Goal: Task Accomplishment & Management: Manage account settings

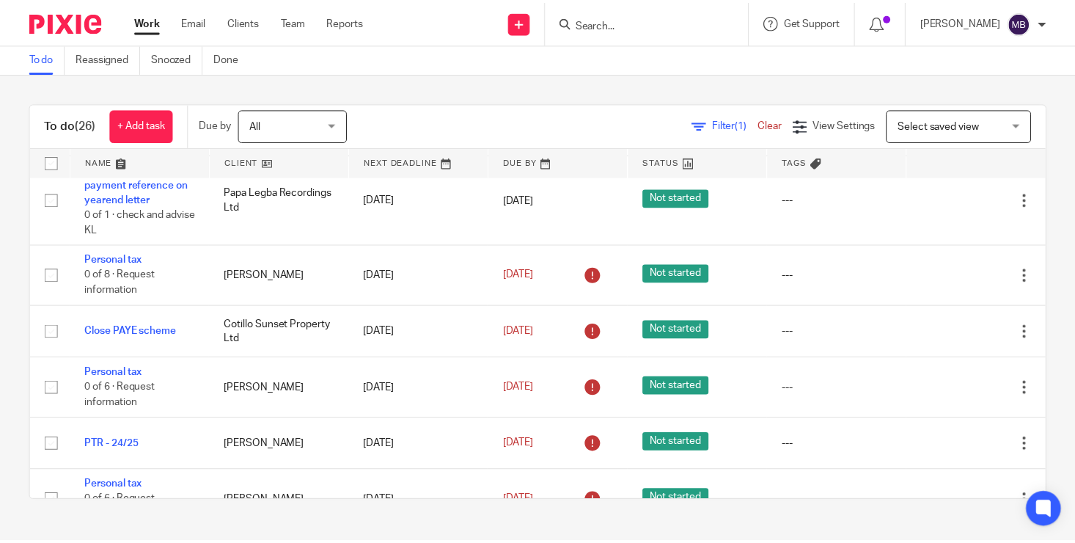
scroll to position [494, 0]
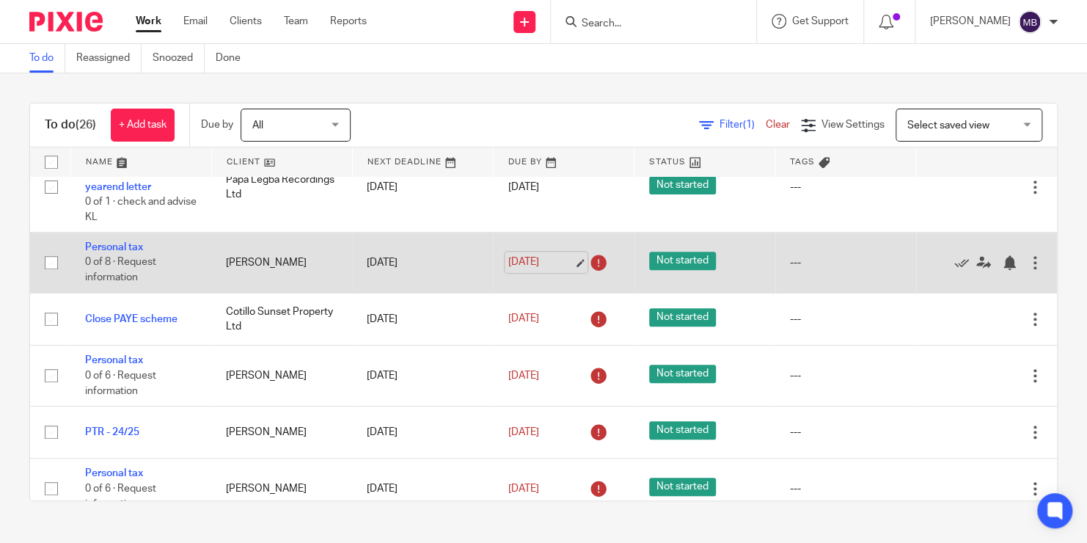
click at [527, 255] on link "3 Aug 2025" at bounding box center [541, 262] width 66 height 15
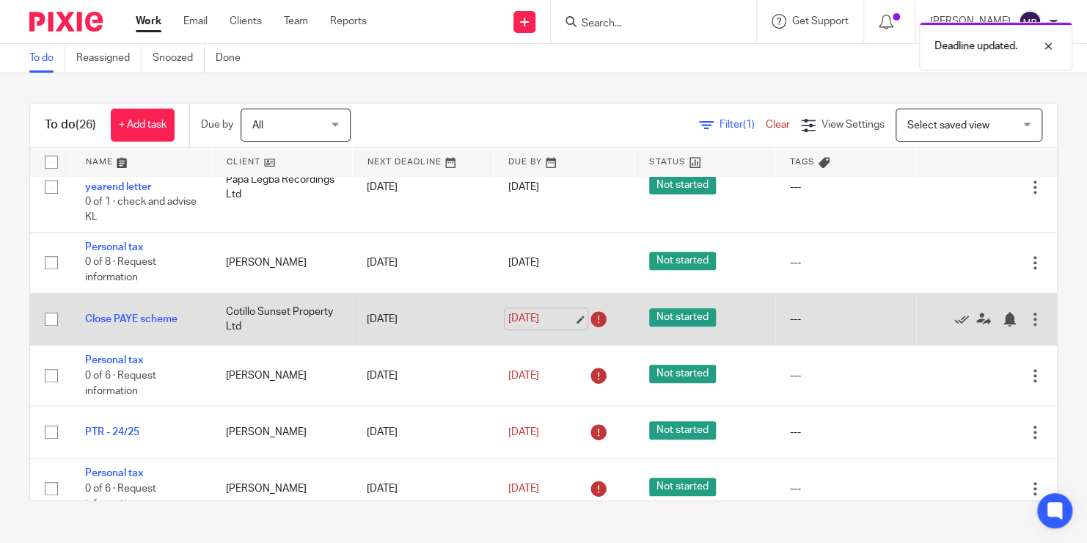
click at [508, 314] on link "4 Aug 2025" at bounding box center [541, 318] width 66 height 15
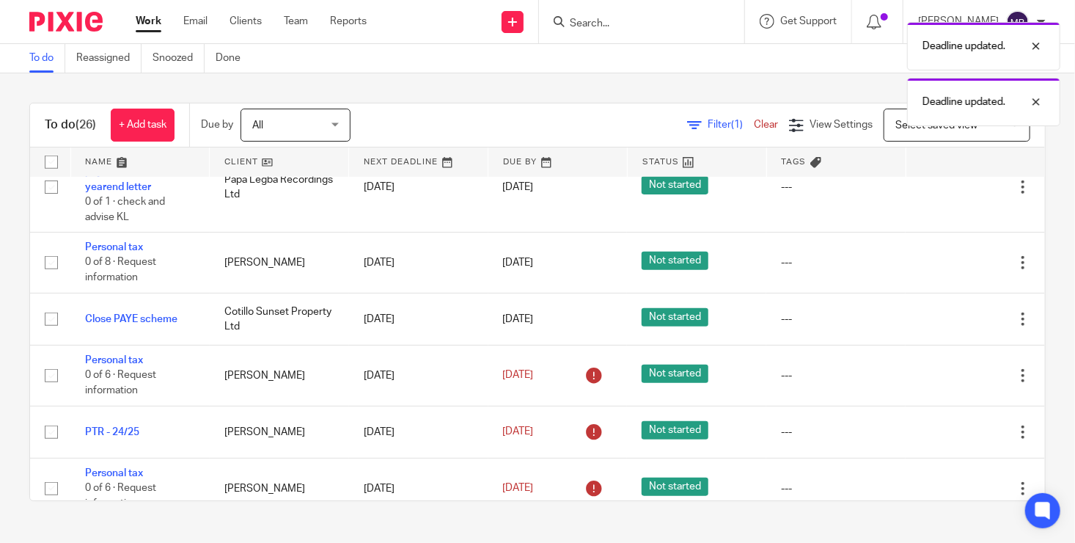
scroll to position [0, 0]
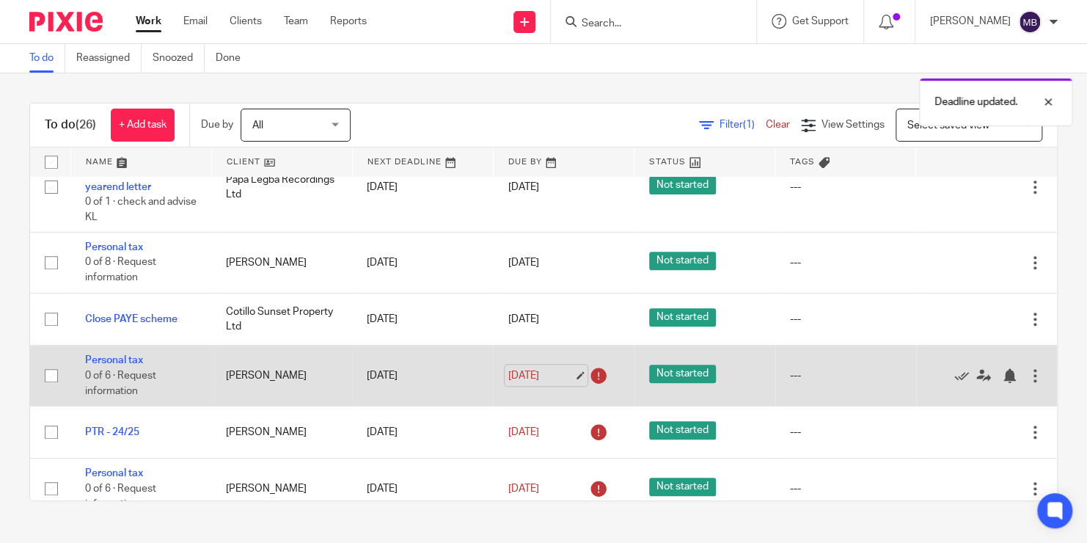
click at [528, 370] on link "4 Aug 2025" at bounding box center [541, 374] width 66 height 15
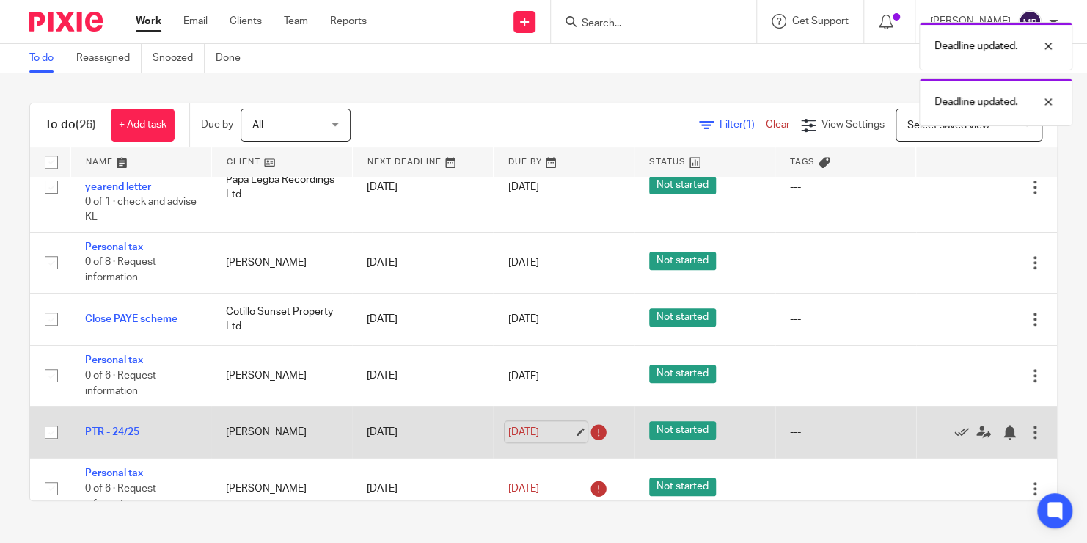
click at [524, 431] on link "4 Aug 2025" at bounding box center [541, 431] width 66 height 15
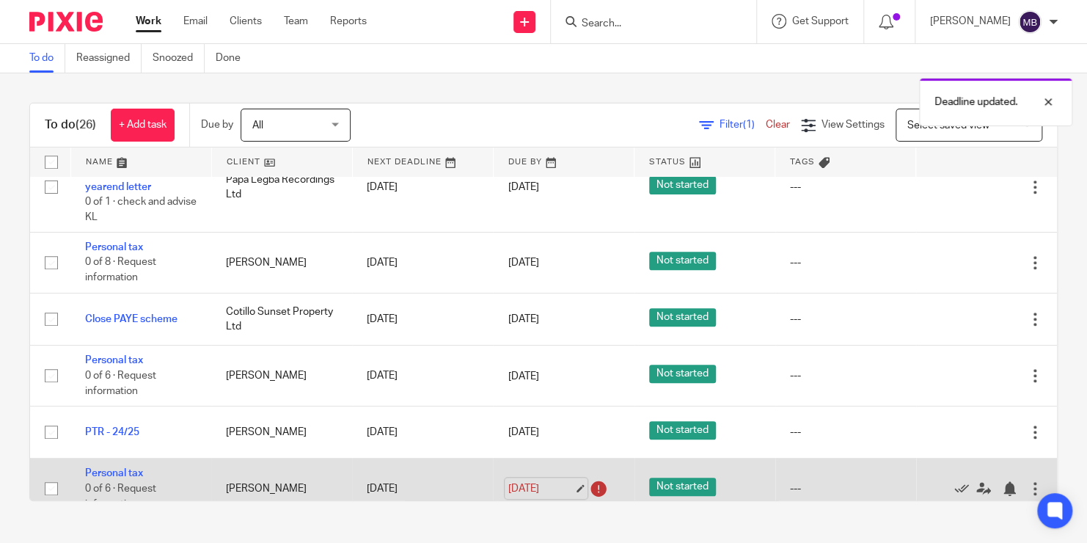
click at [524, 483] on link "4 Aug 2025" at bounding box center [541, 487] width 66 height 15
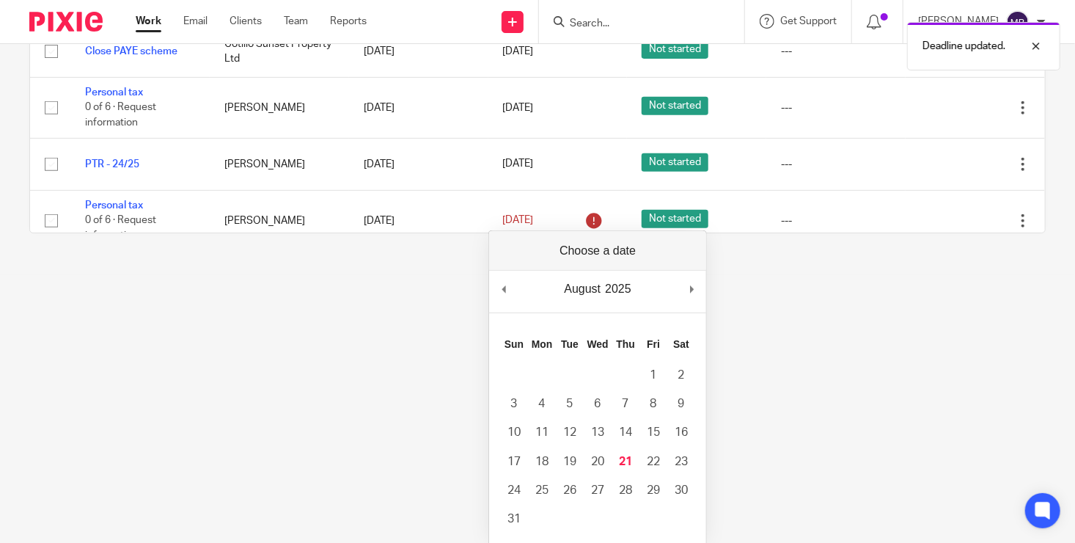
scroll to position [288, 0]
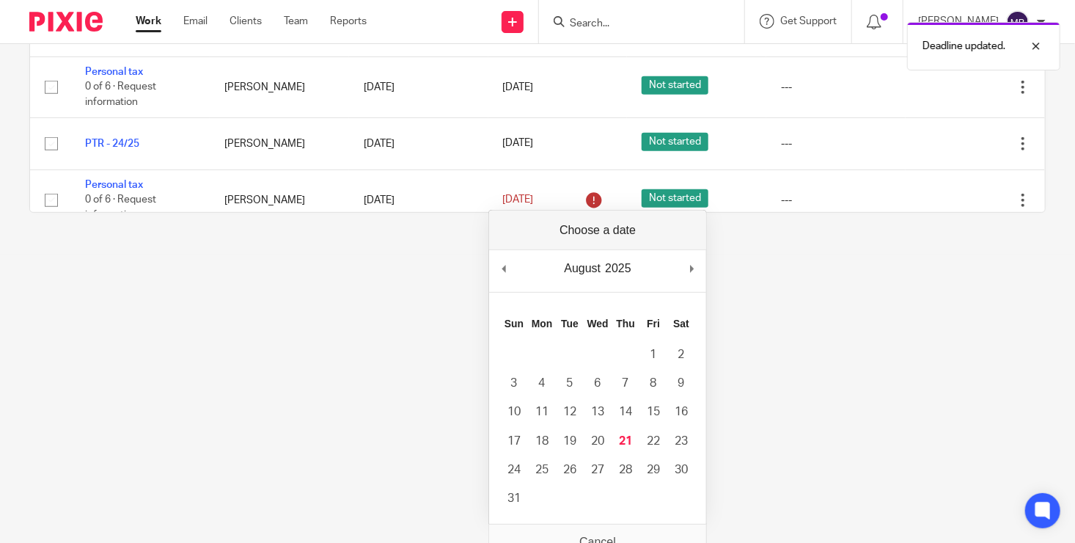
click at [687, 270] on div "August January February March April May June July August September October Nove…" at bounding box center [597, 271] width 217 height 42
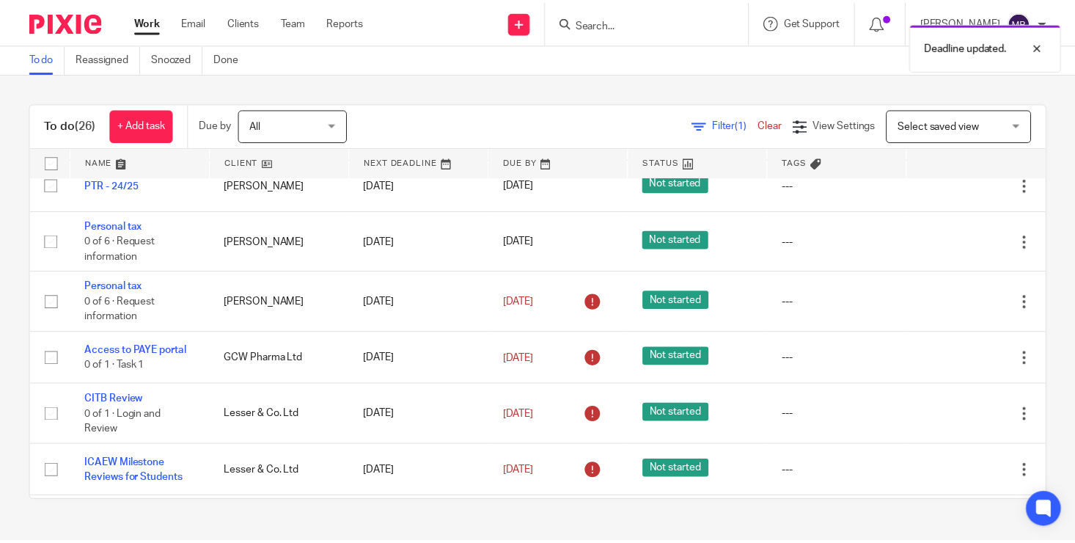
scroll to position [798, 0]
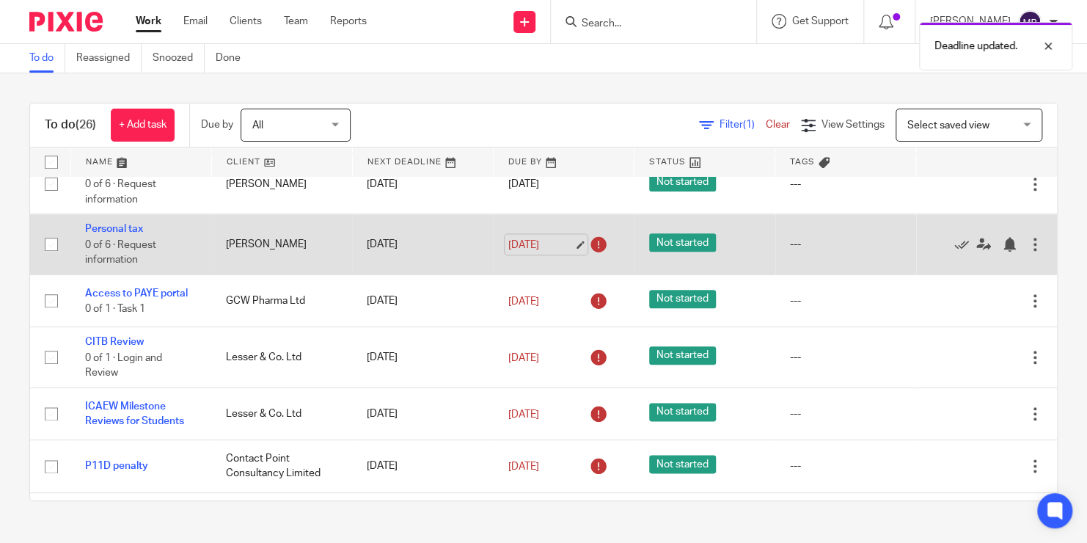
click at [520, 240] on link "4 Aug 2025" at bounding box center [541, 244] width 66 height 15
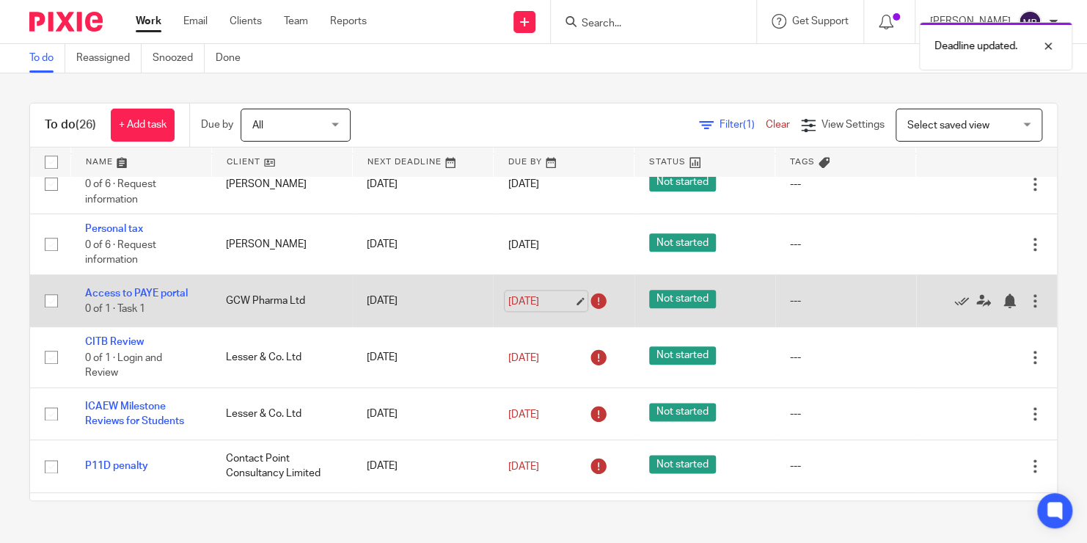
click at [530, 297] on link "5 Aug 2025" at bounding box center [541, 300] width 66 height 15
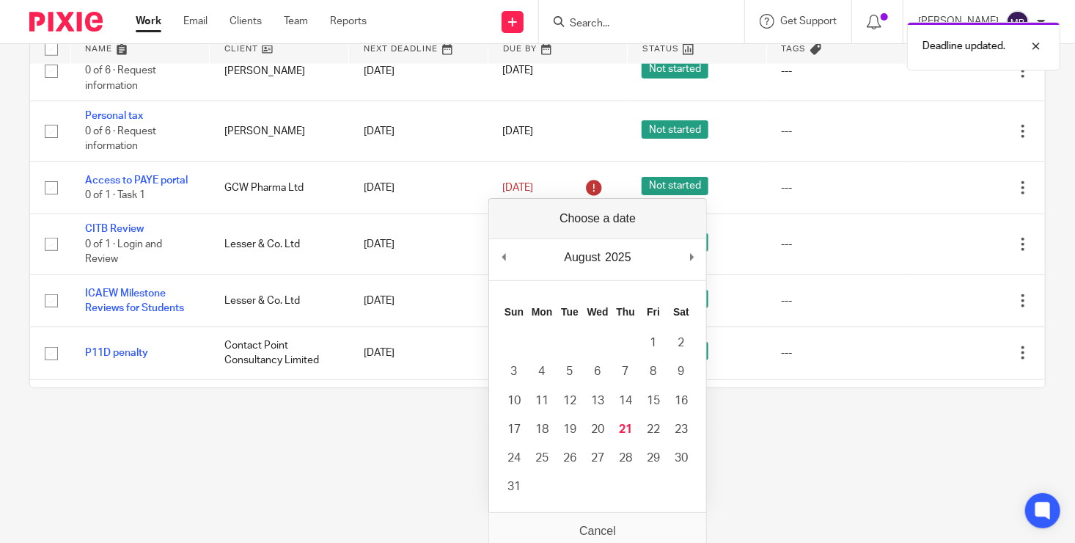
scroll to position [109, 0]
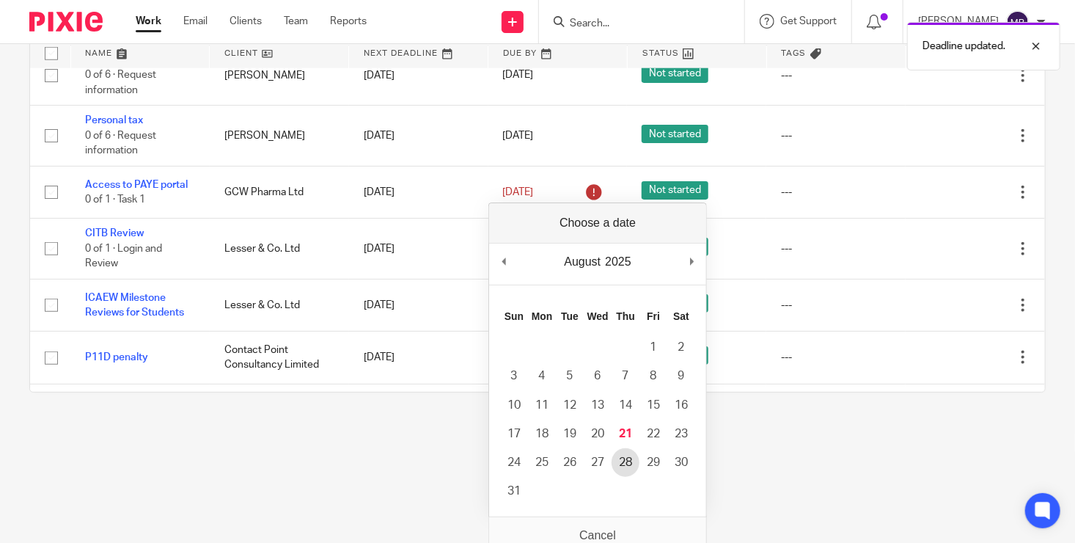
click at [638, 450] on td "28" at bounding box center [626, 462] width 28 height 29
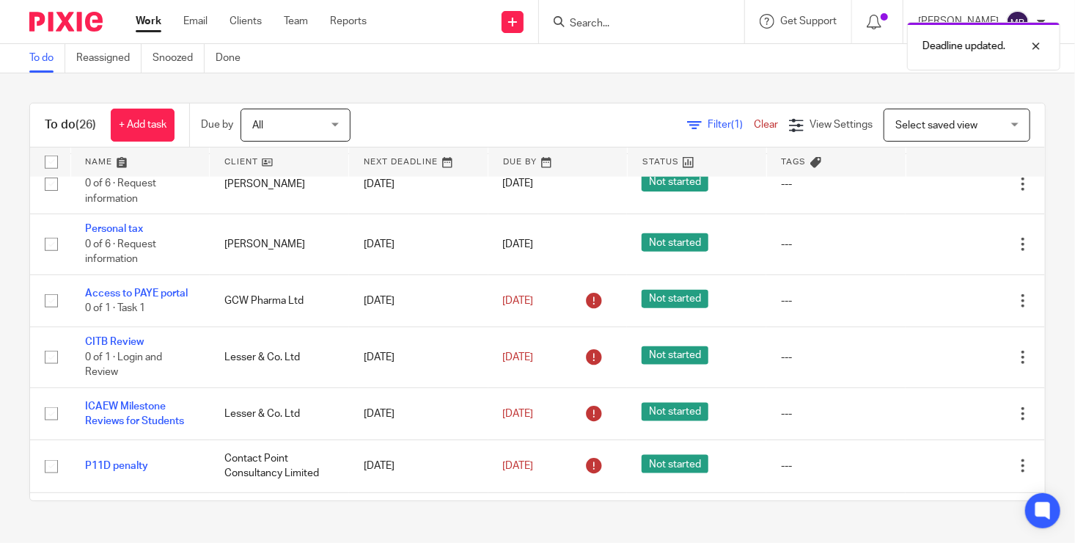
scroll to position [0, 0]
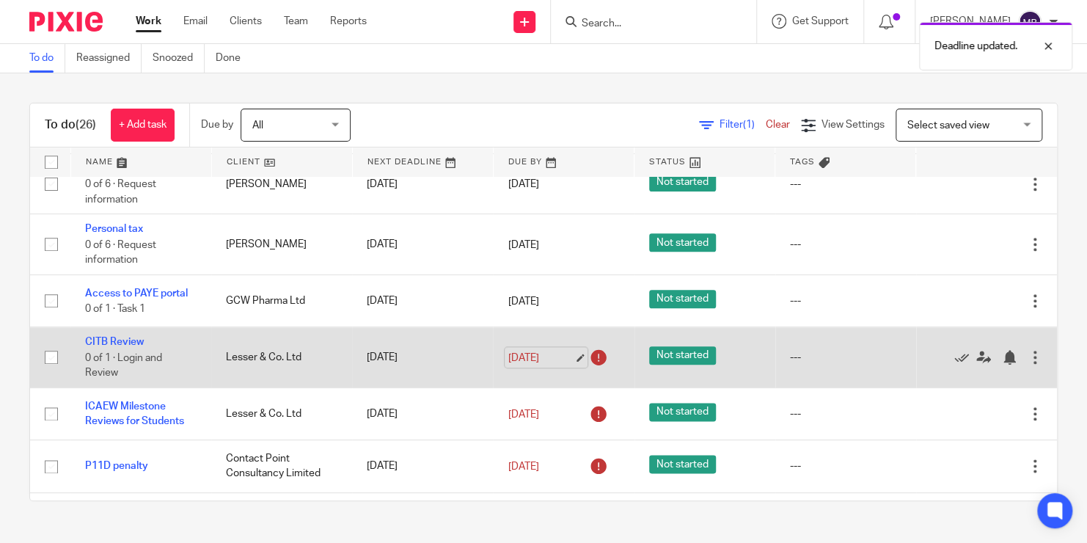
click at [524, 350] on link "5 Aug 2025" at bounding box center [541, 357] width 66 height 15
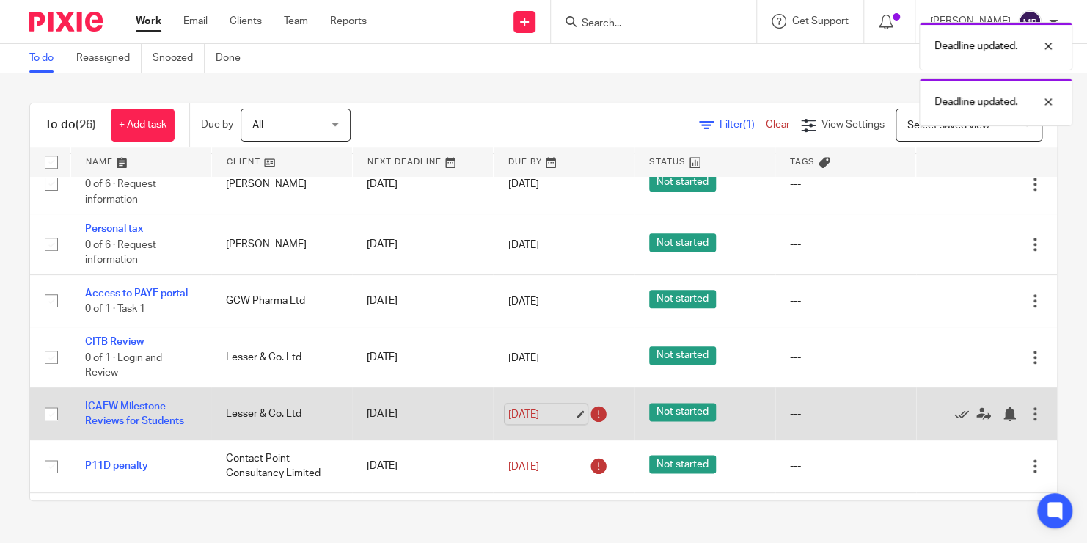
click at [539, 408] on link "6 Aug 2025" at bounding box center [541, 413] width 66 height 15
drag, startPoint x: 544, startPoint y: 449, endPoint x: 543, endPoint y: 414, distance: 35.2
click at [543, 414] on tbody "No client selected No client selected . 512 Design Ltd 61 George Road freehold …" at bounding box center [543, 233] width 1027 height 1709
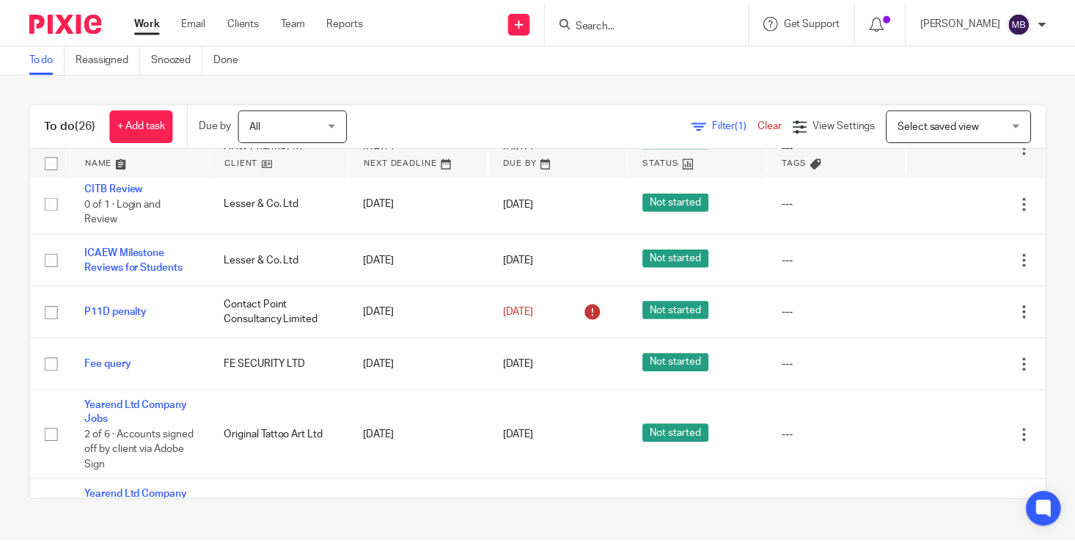
scroll to position [955, 0]
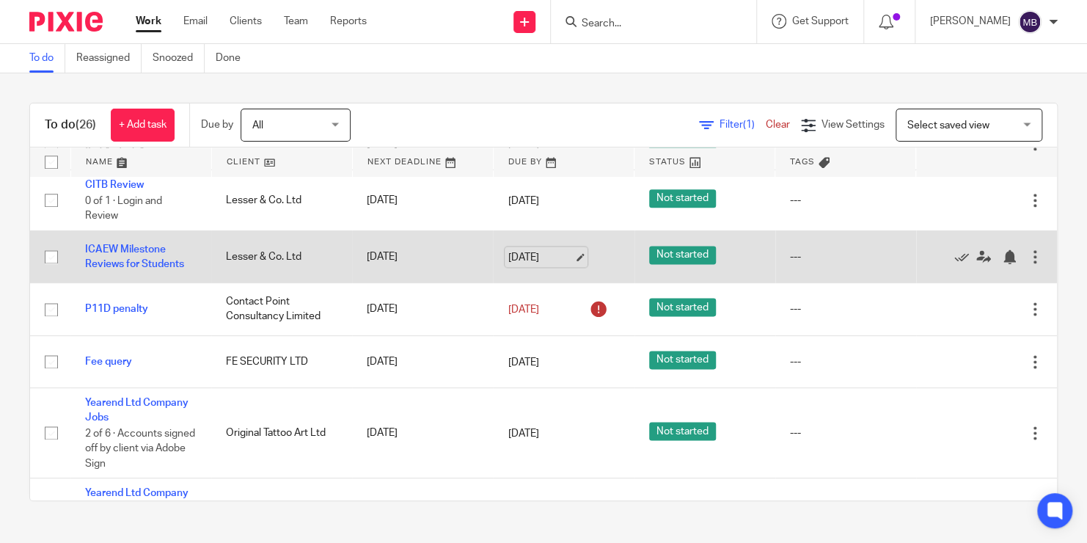
click at [532, 255] on link "25 Aug 2025" at bounding box center [541, 256] width 66 height 15
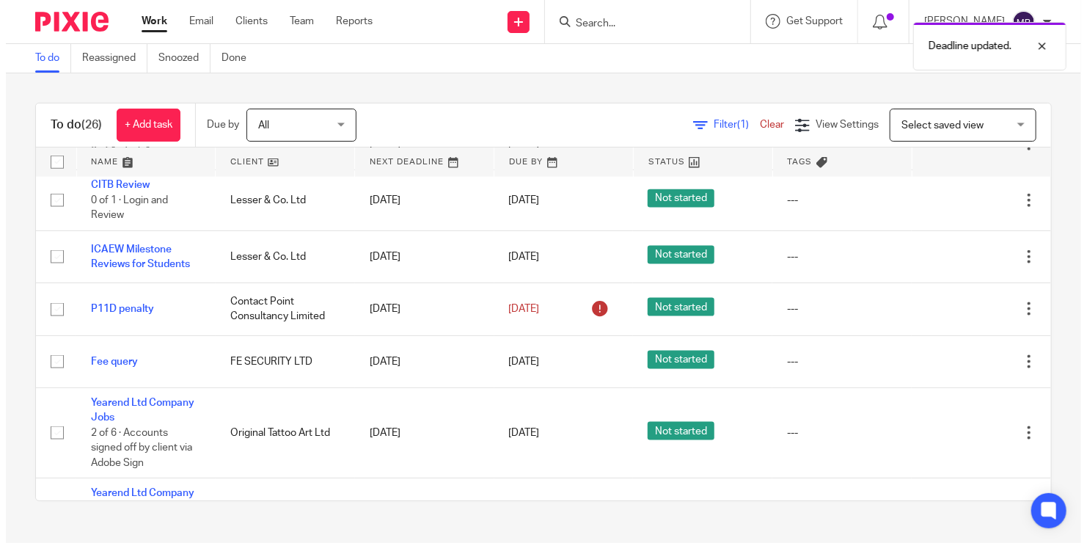
scroll to position [0, 0]
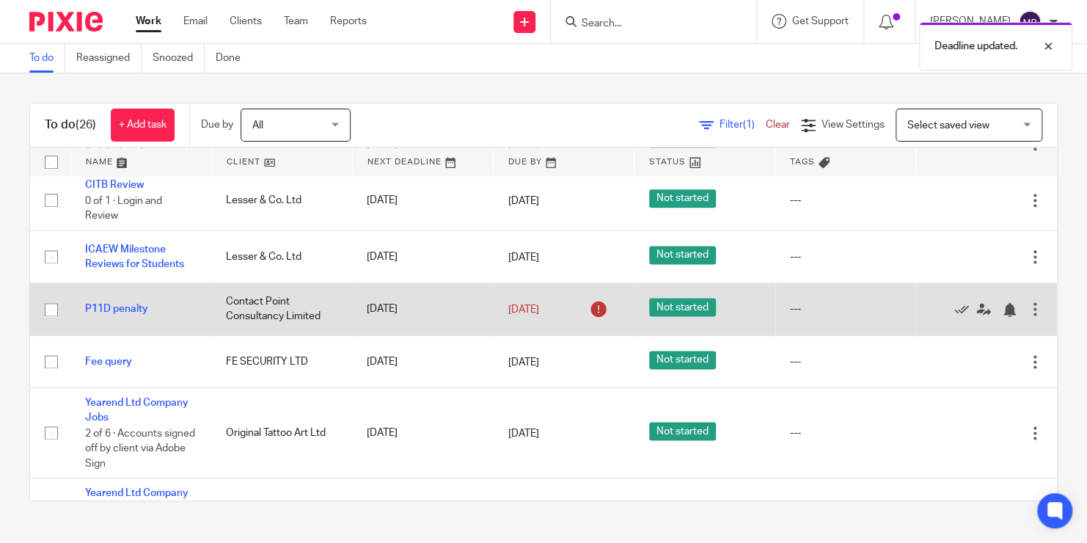
click at [51, 305] on input "checkbox" at bounding box center [51, 310] width 28 height 28
checkbox input "true"
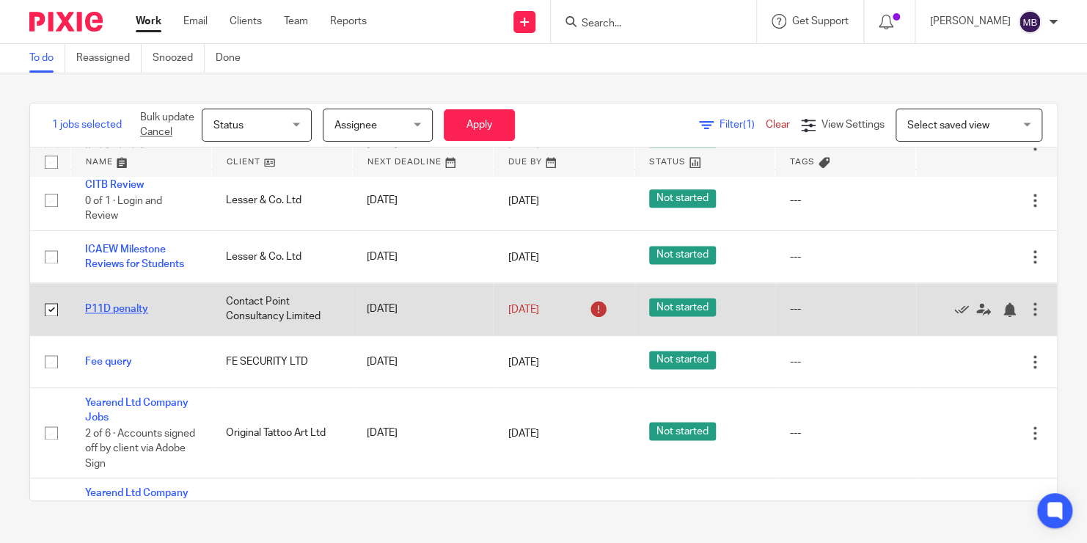
click at [130, 304] on link "P11D penalty" at bounding box center [116, 309] width 63 height 10
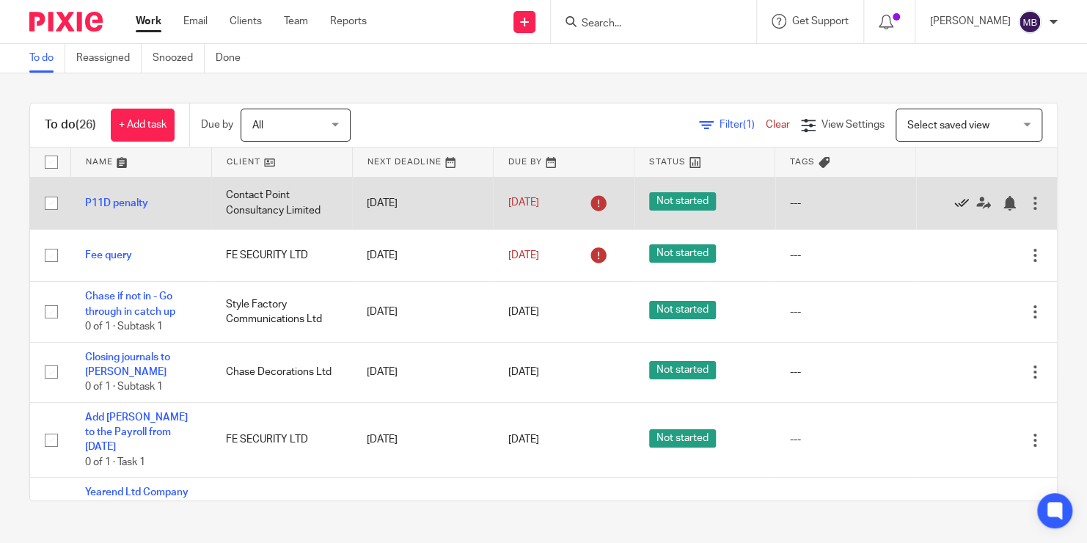
click at [954, 202] on icon at bounding box center [961, 203] width 15 height 15
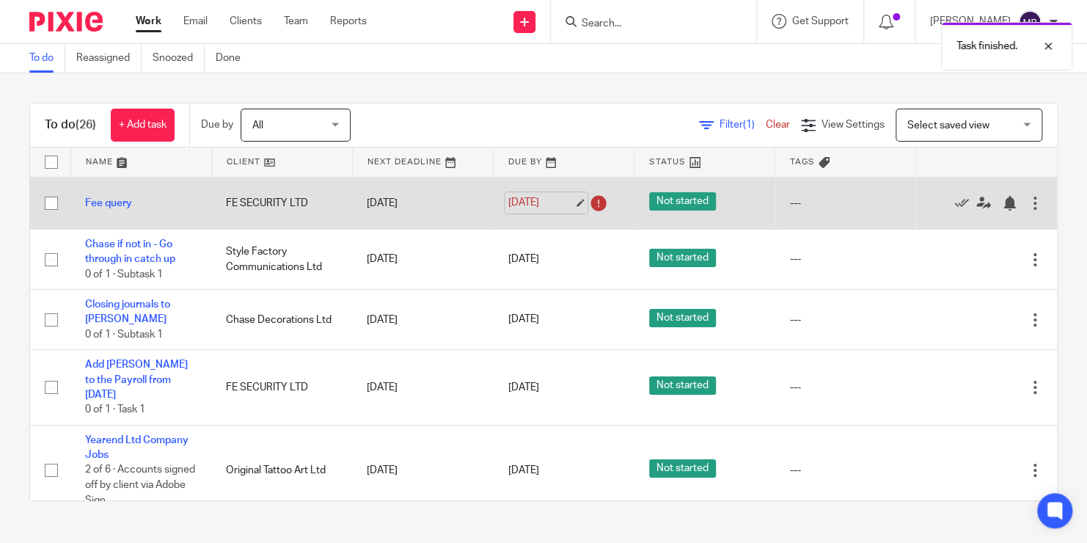
click at [546, 201] on link "20 Aug 2025" at bounding box center [541, 202] width 66 height 15
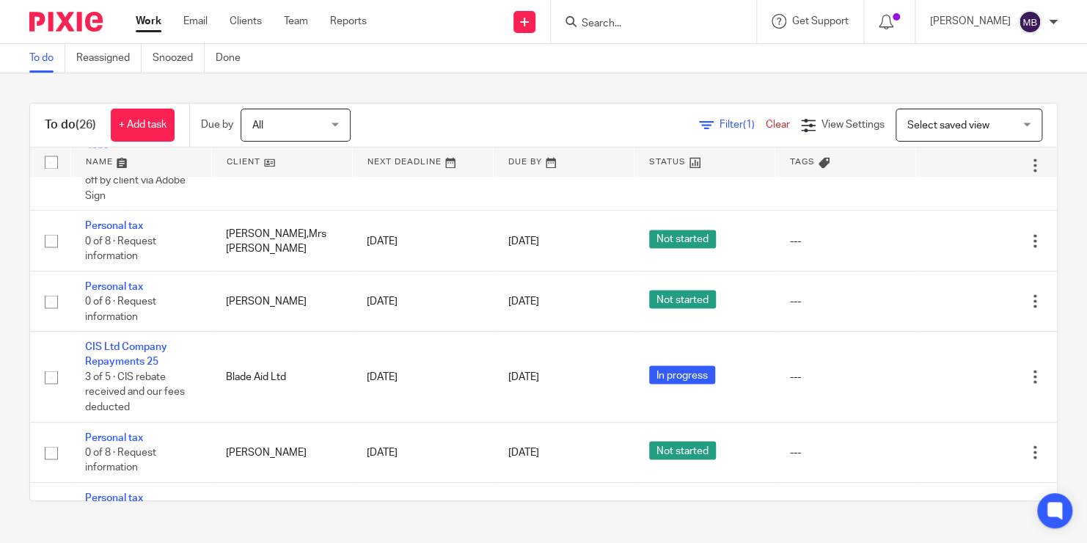
scroll to position [1335, 0]
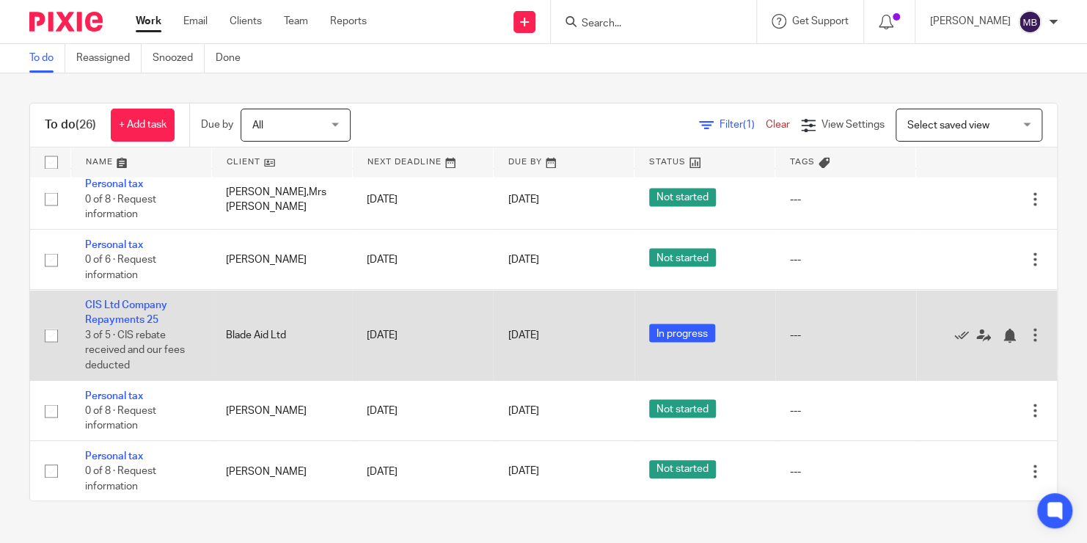
click at [684, 367] on td "In progress" at bounding box center [705, 335] width 141 height 90
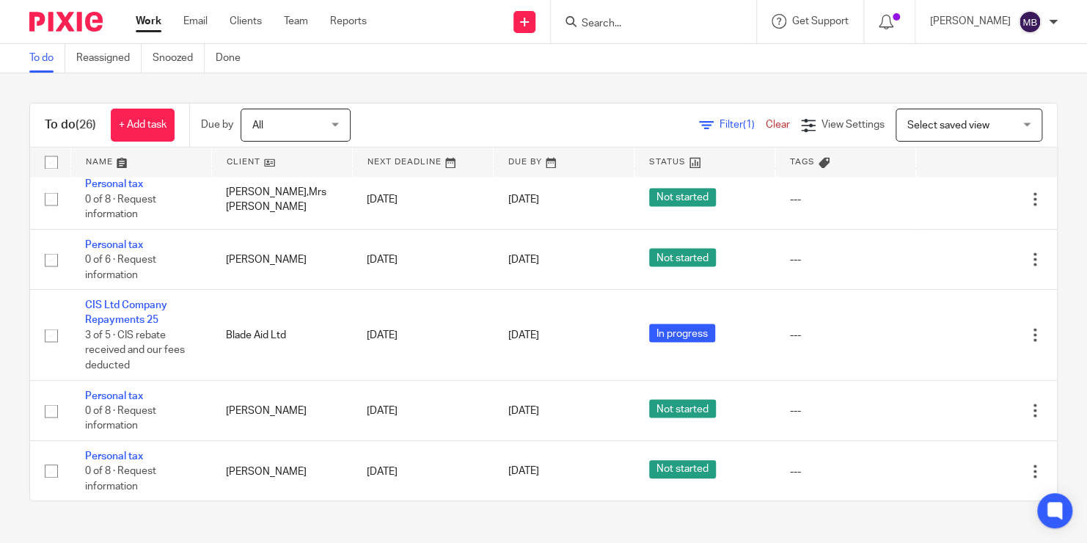
click at [640, 18] on input "Search" at bounding box center [646, 24] width 132 height 13
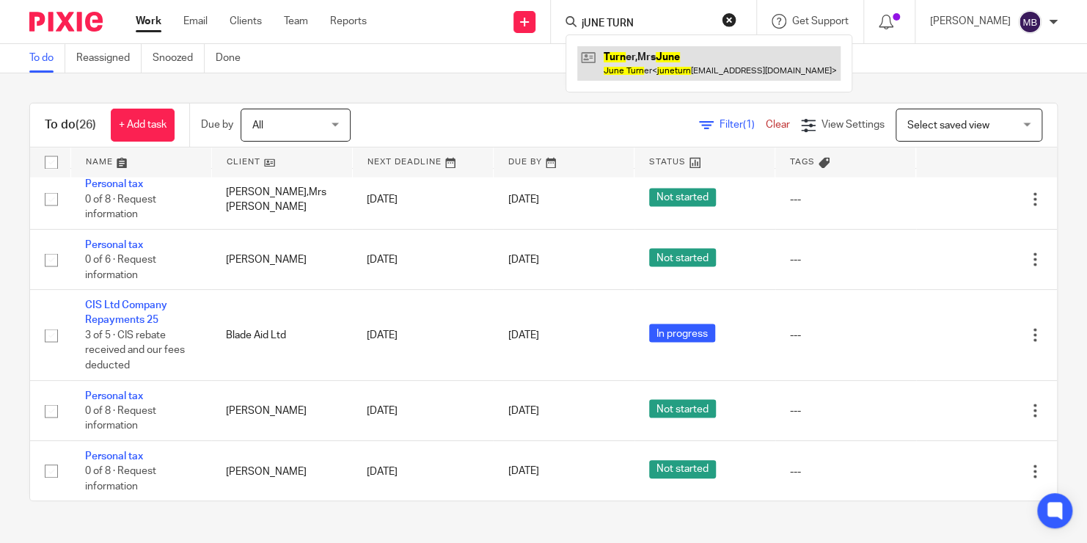
type input "jUNE TURN"
click at [667, 61] on link at bounding box center [708, 63] width 263 height 34
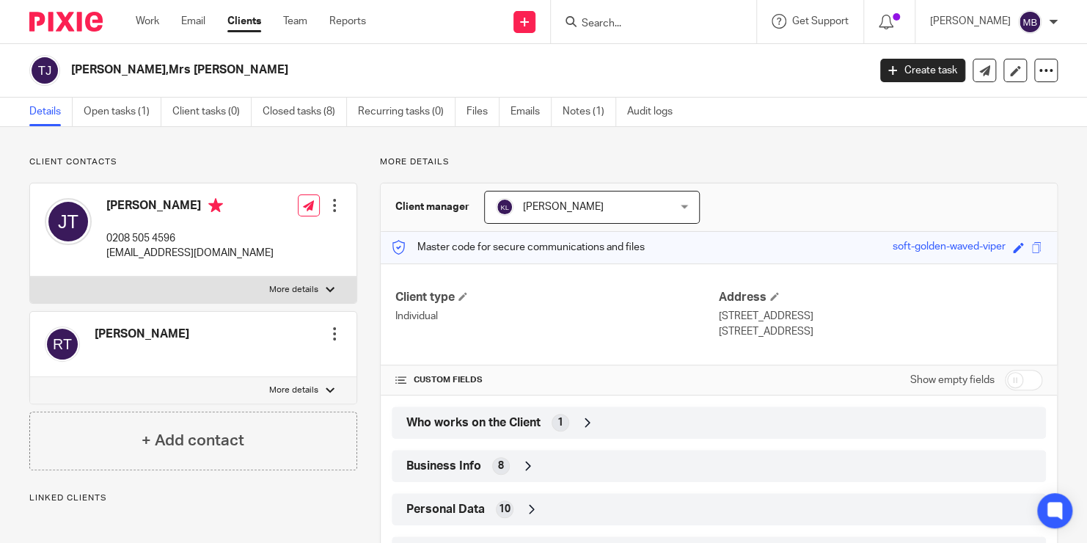
click at [599, 420] on div "Who works on the Client 1" at bounding box center [719, 422] width 632 height 25
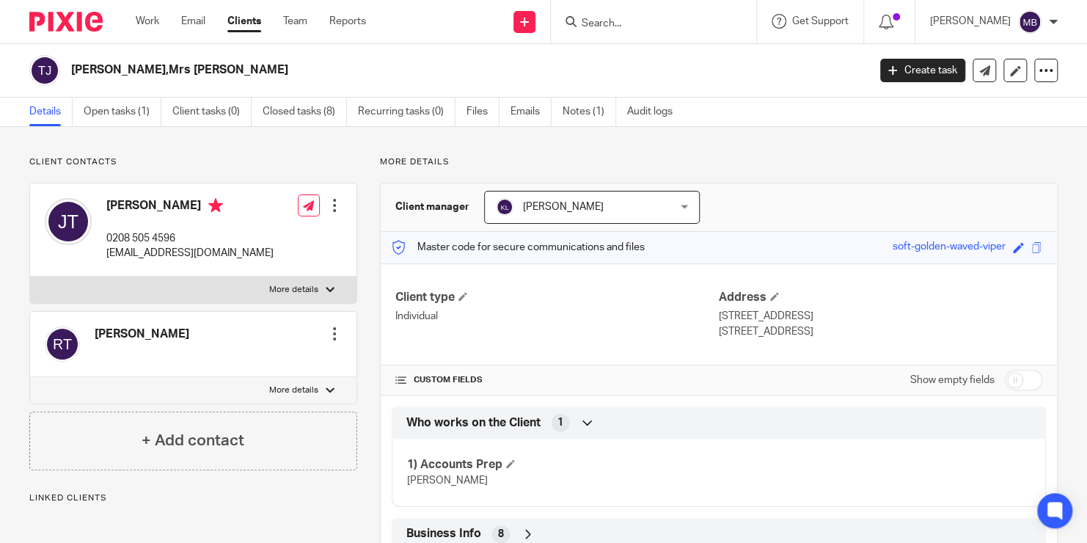
scroll to position [142, 0]
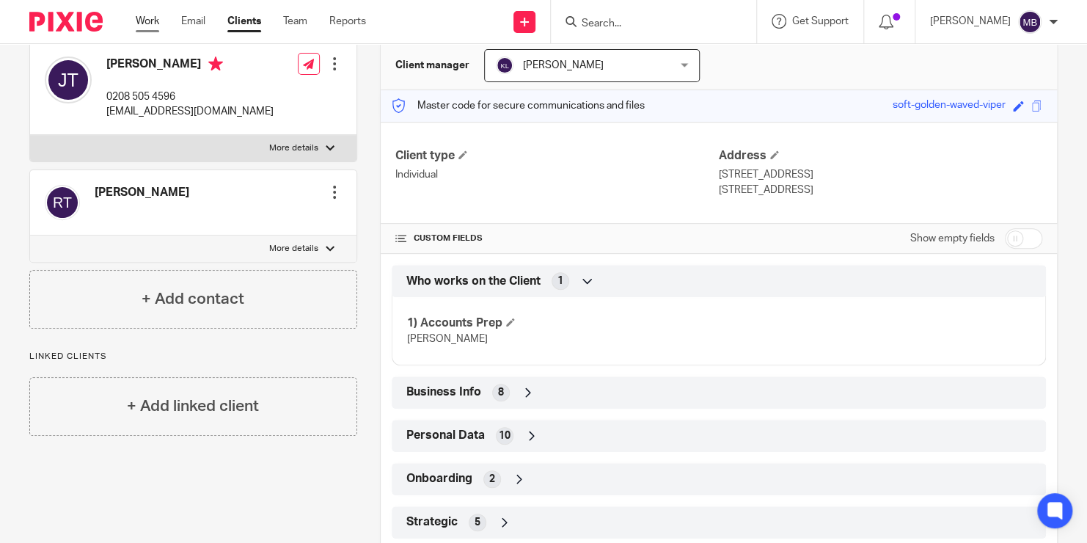
click at [153, 22] on link "Work" at bounding box center [147, 21] width 23 height 15
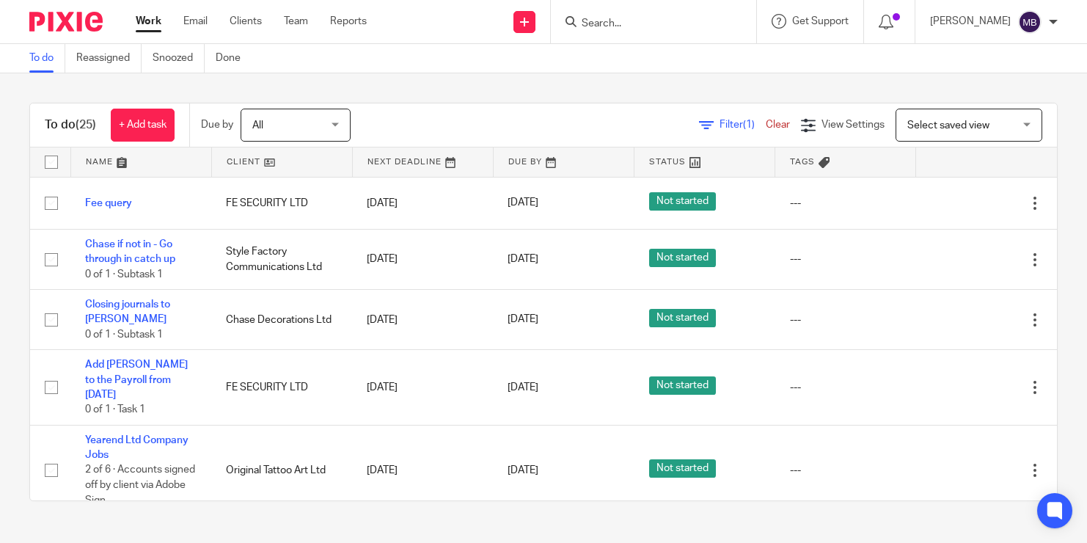
click at [957, 123] on span "Select saved view" at bounding box center [948, 125] width 82 height 10
click at [328, 121] on span "All" at bounding box center [291, 124] width 78 height 31
click at [720, 122] on span "Filter (1)" at bounding box center [743, 125] width 46 height 10
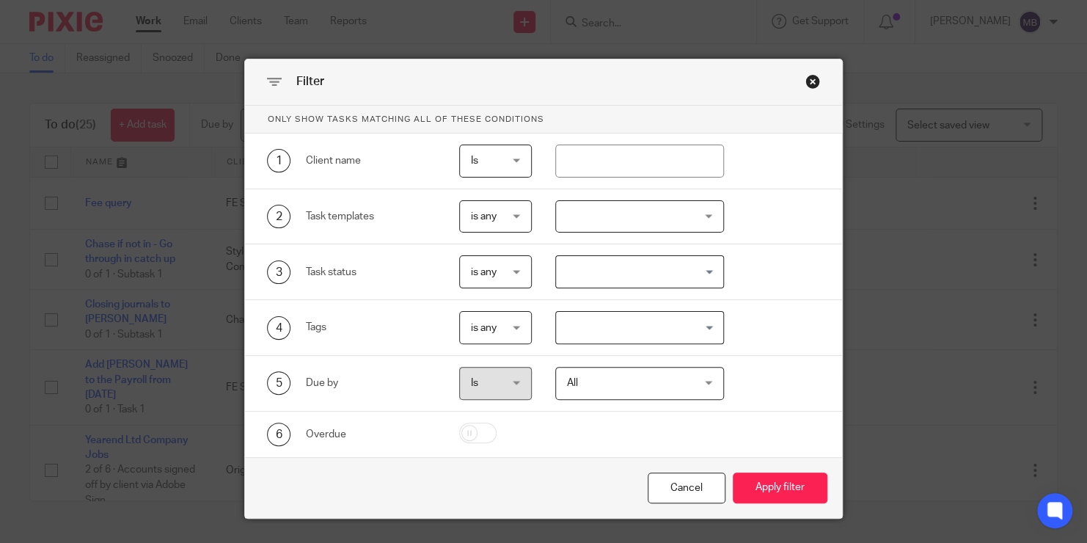
click at [681, 208] on div at bounding box center [639, 216] width 169 height 33
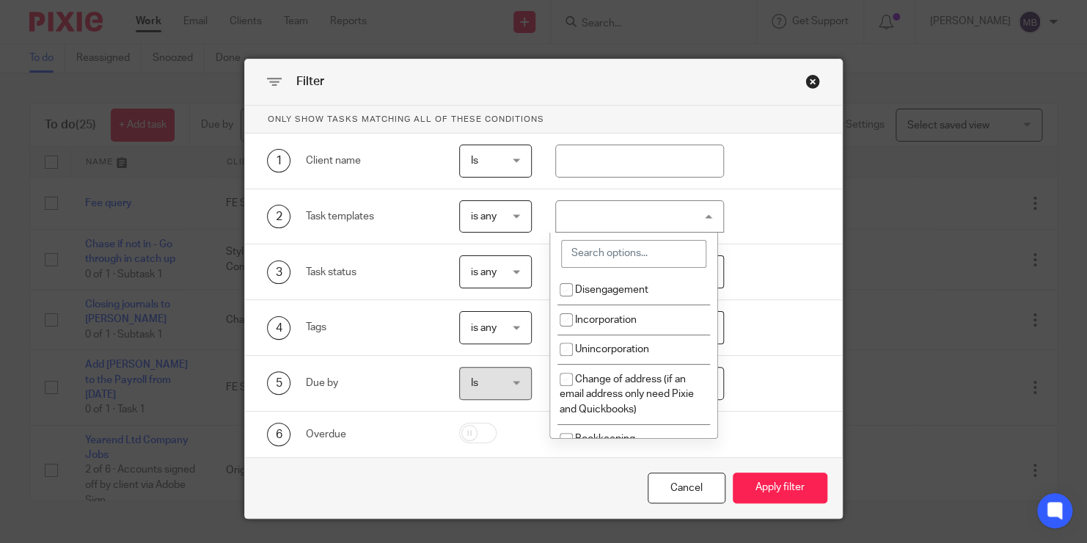
click at [670, 249] on input "search" at bounding box center [633, 254] width 145 height 28
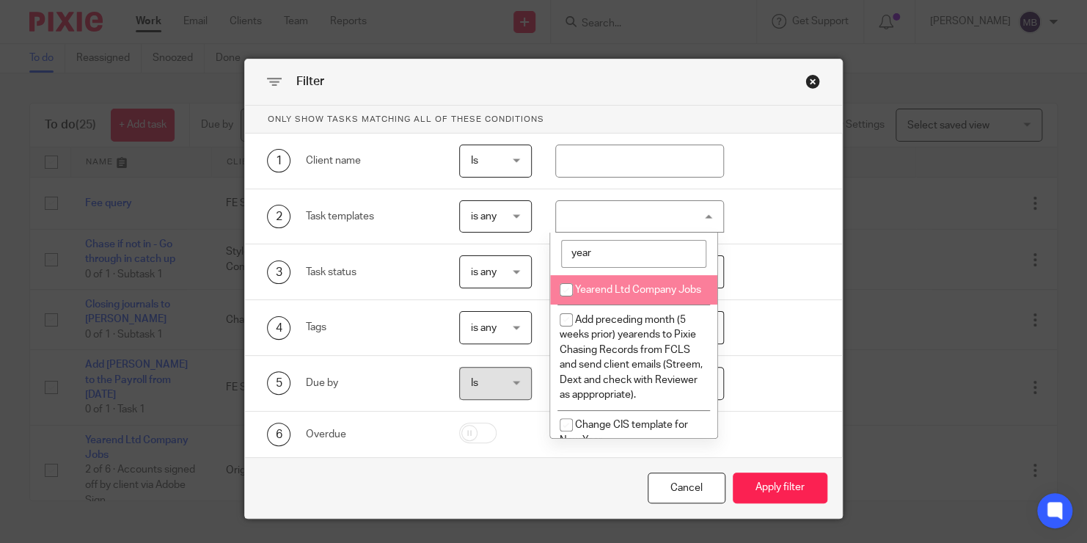
type input "year"
click at [629, 294] on li "Yearend Ltd Company Jobs" at bounding box center [633, 290] width 167 height 30
checkbox input "true"
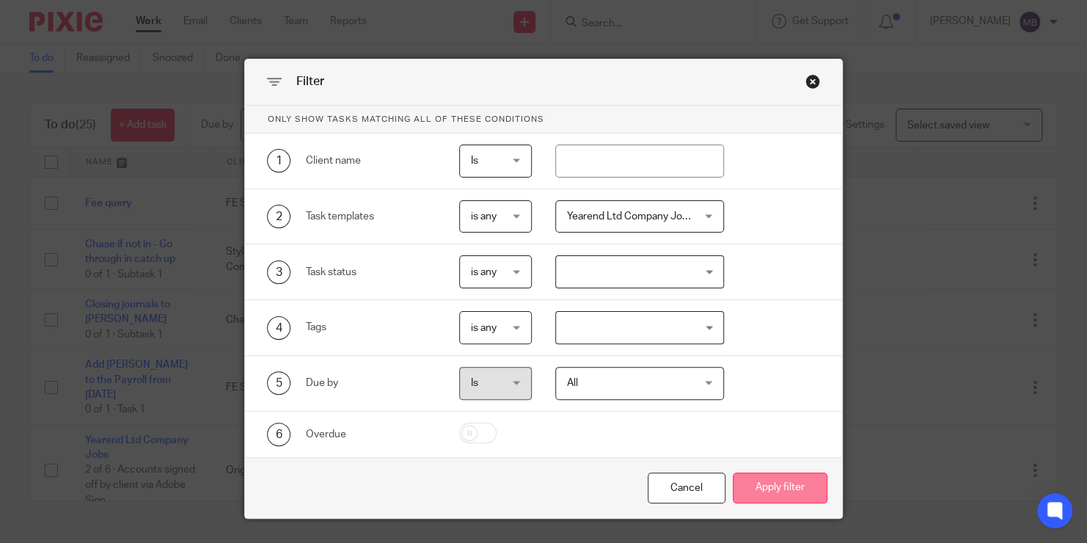
click at [781, 483] on button "Apply filter" at bounding box center [780, 488] width 95 height 32
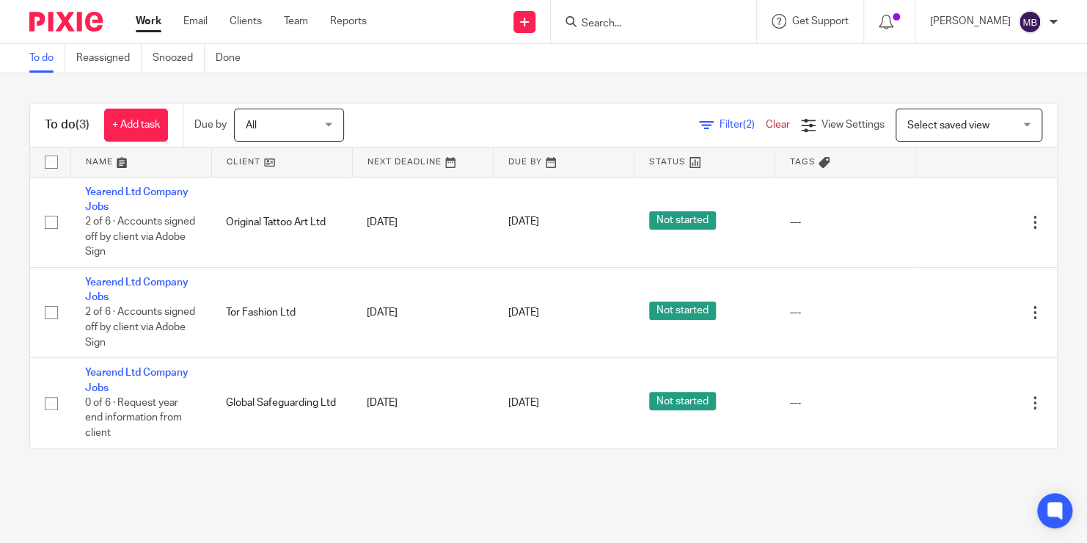
click at [615, 23] on input "Search" at bounding box center [646, 24] width 132 height 13
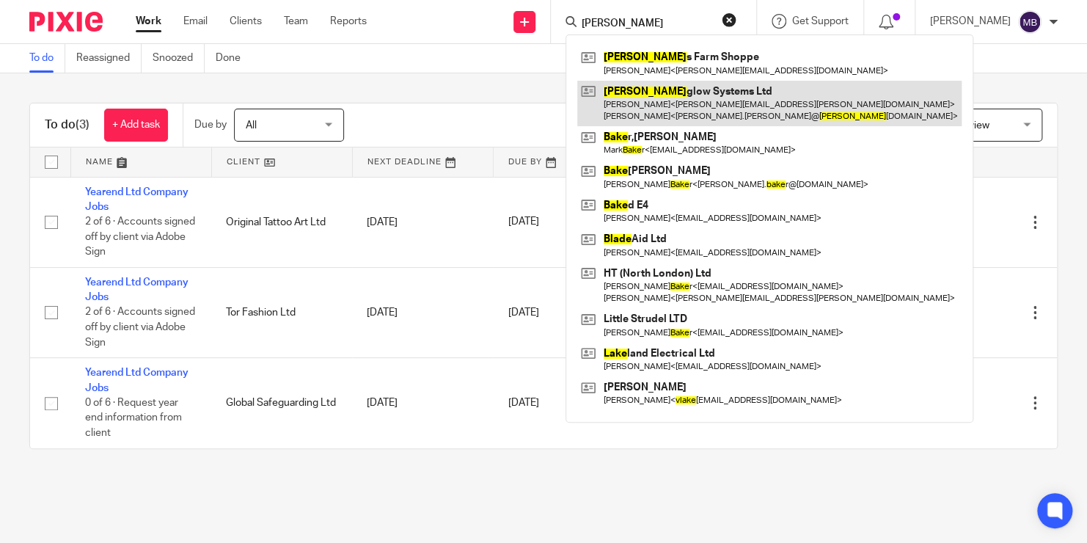
type input "[PERSON_NAME]"
click at [671, 96] on link at bounding box center [769, 103] width 384 height 45
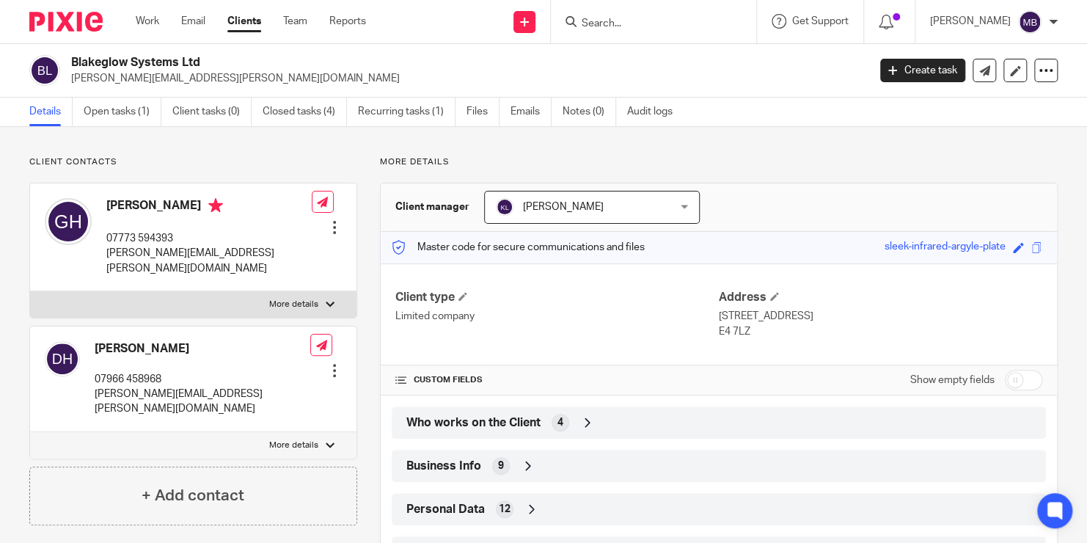
click at [457, 427] on span "Who works on the Client" at bounding box center [473, 422] width 134 height 15
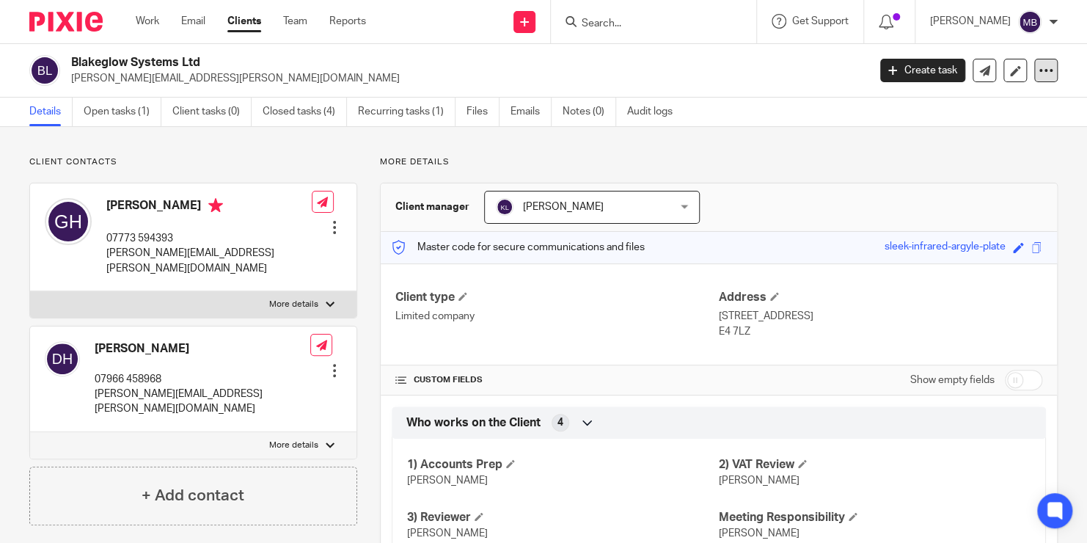
click at [1039, 67] on icon at bounding box center [1046, 70] width 15 height 15
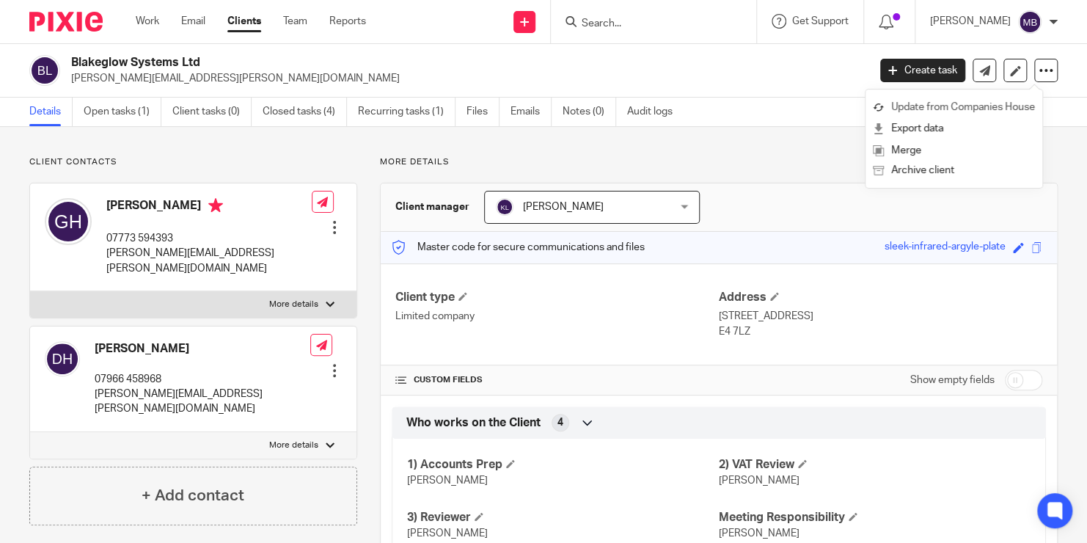
click at [993, 106] on link "Update from Companies House" at bounding box center [954, 107] width 162 height 21
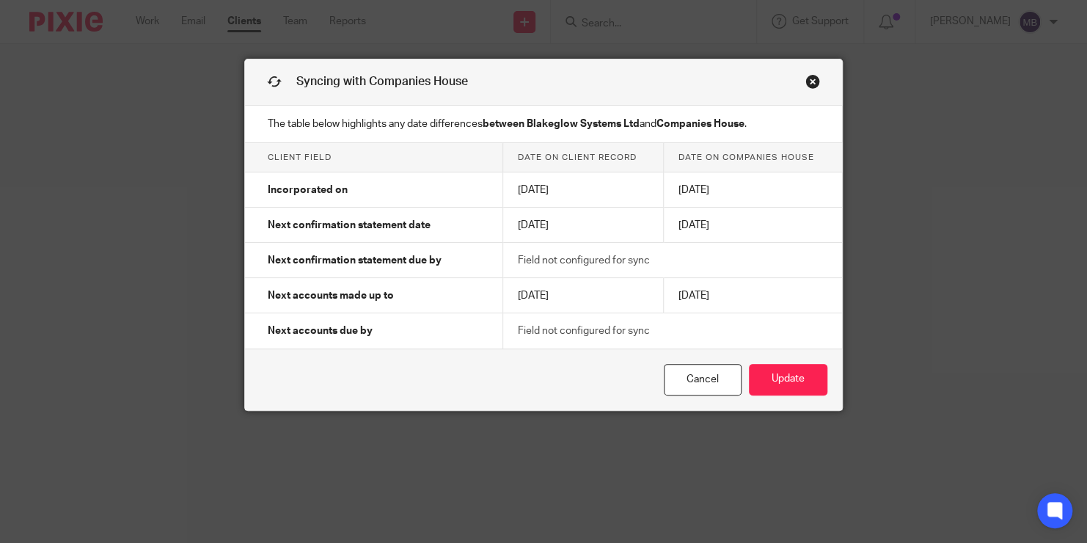
click at [808, 78] on link "Close this dialog window" at bounding box center [812, 84] width 15 height 20
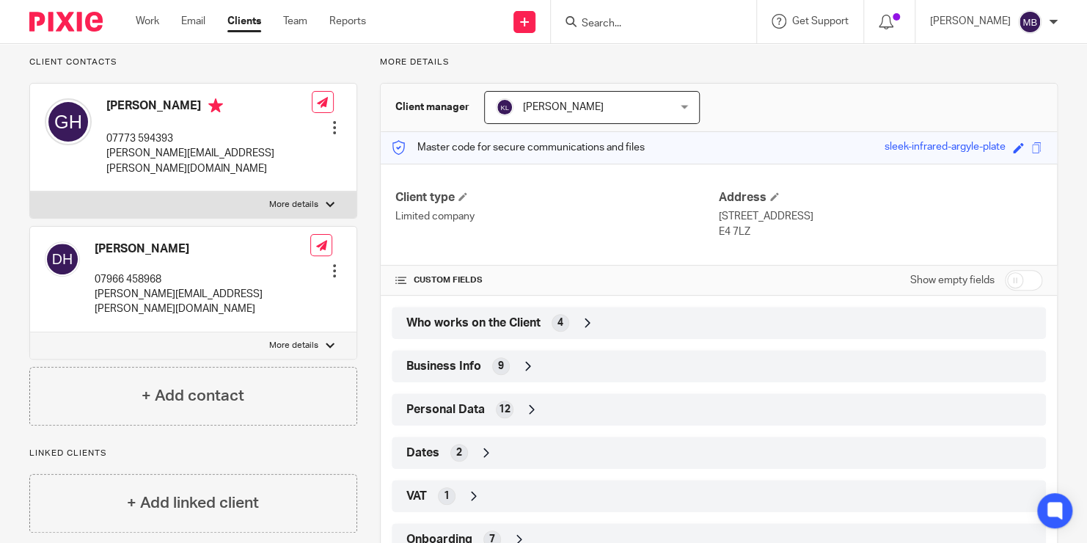
scroll to position [109, 0]
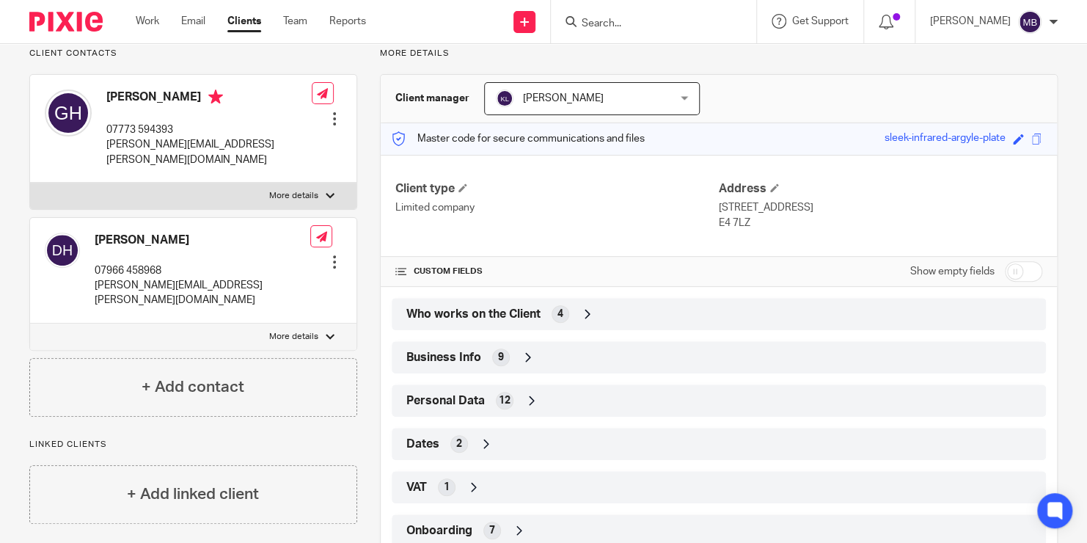
click at [640, 18] on input "Search" at bounding box center [646, 24] width 132 height 13
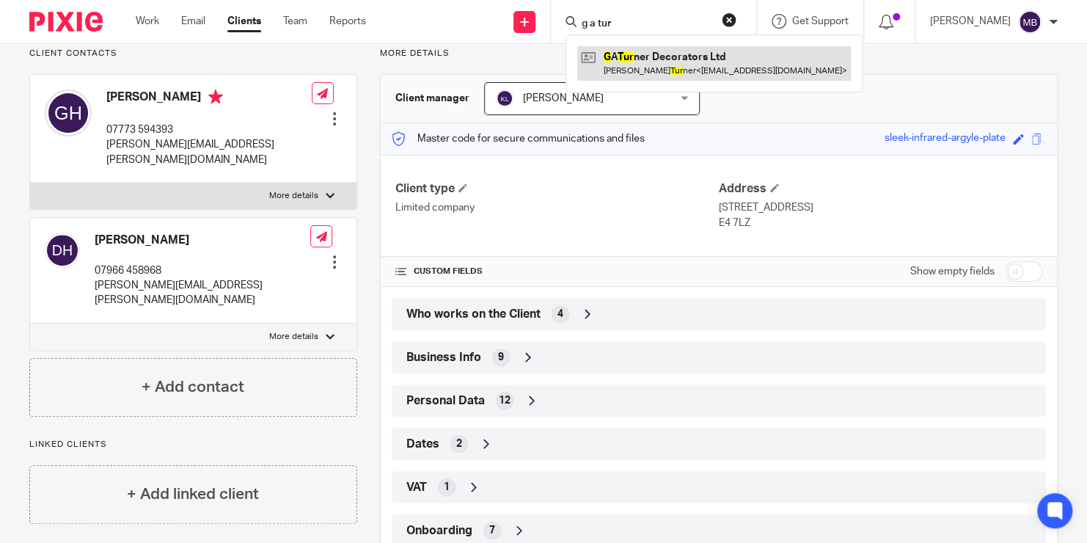
type input "g a tur"
click at [658, 60] on link at bounding box center [714, 63] width 274 height 34
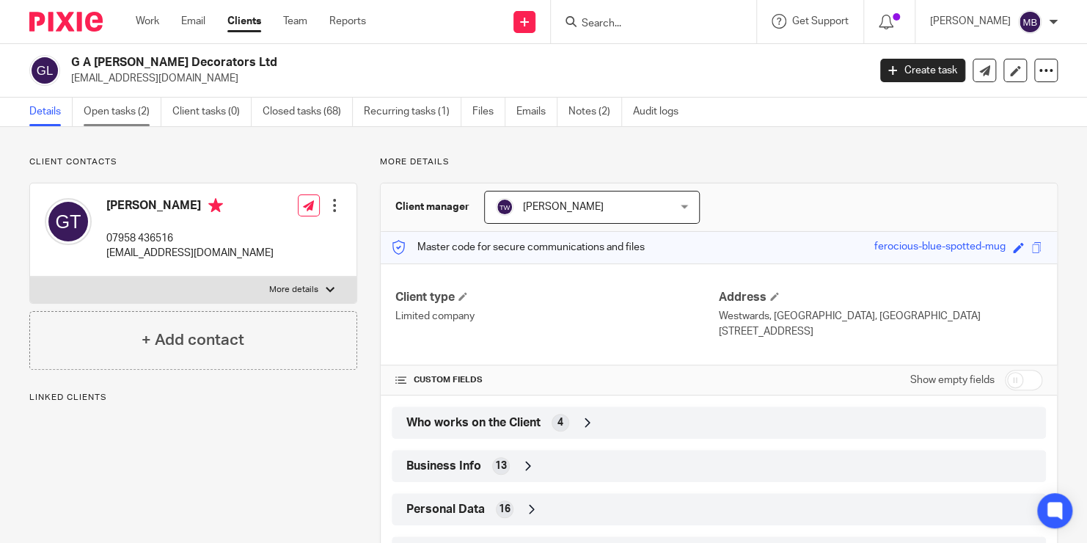
click at [113, 111] on link "Open tasks (2)" at bounding box center [123, 112] width 78 height 29
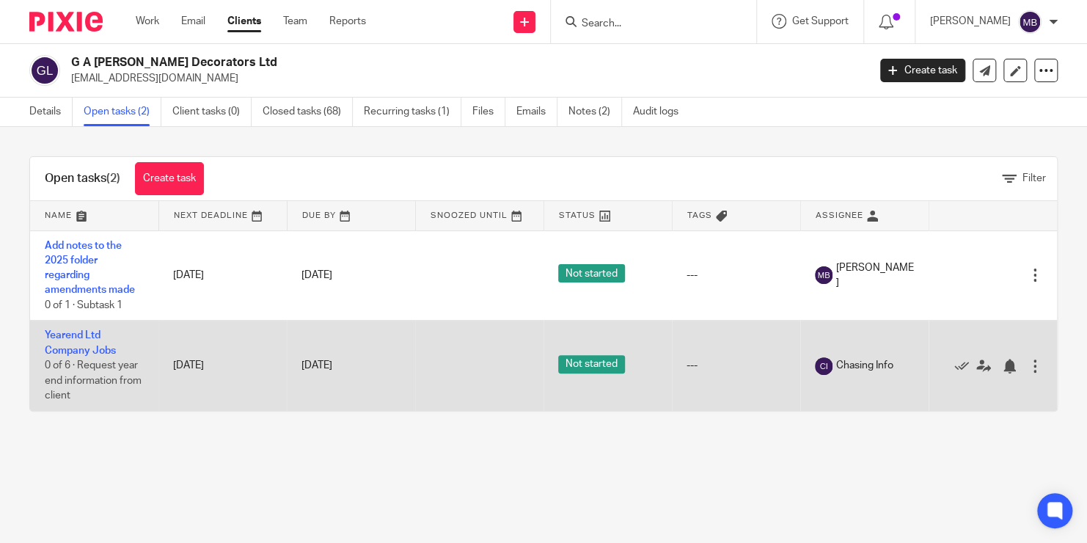
click at [59, 340] on td "Yearend Ltd Company Jobs 0 of 6 · Request year end information from client" at bounding box center [94, 366] width 128 height 90
click at [64, 347] on link "Yearend Ltd Company Jobs" at bounding box center [80, 342] width 71 height 25
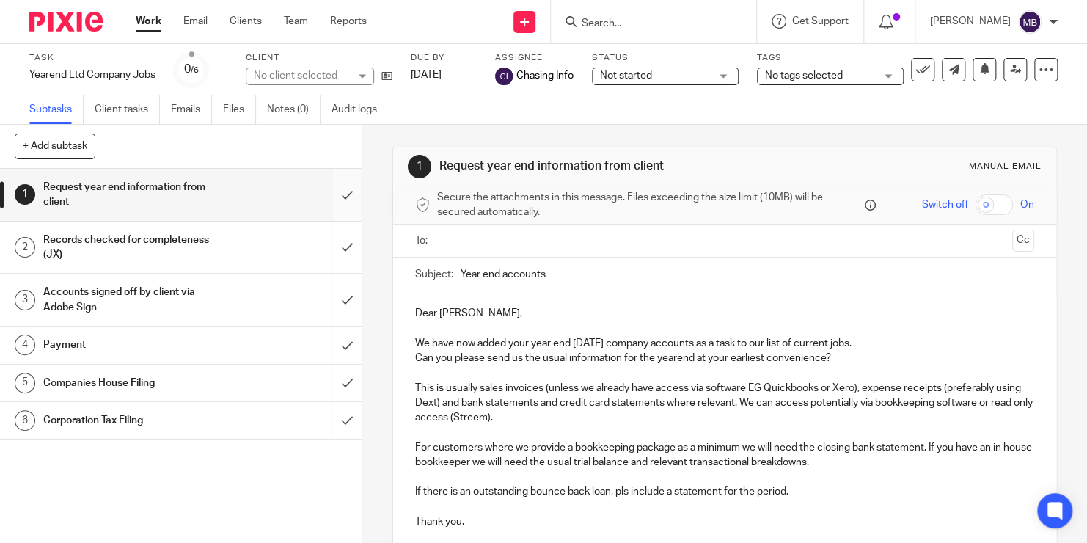
click at [326, 197] on input "submit" at bounding box center [181, 195] width 362 height 52
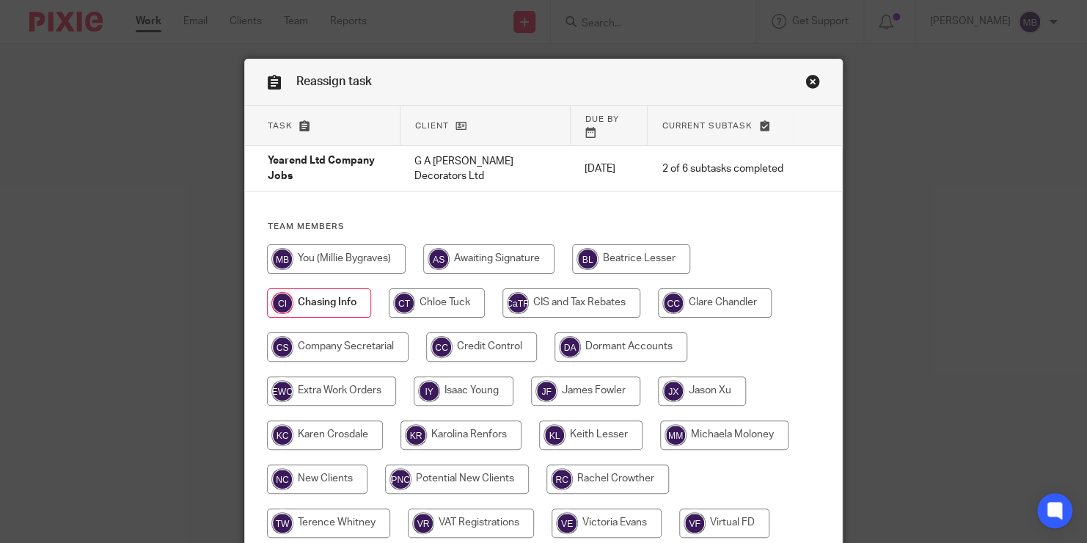
click at [338, 244] on input "radio" at bounding box center [336, 258] width 139 height 29
radio input "true"
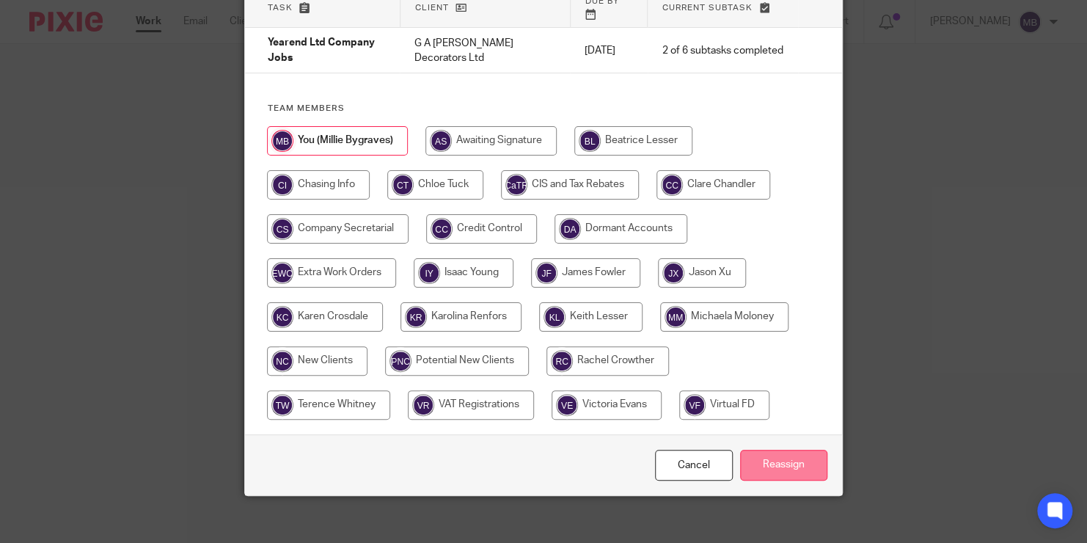
click at [801, 458] on input "Reassign" at bounding box center [783, 466] width 87 height 32
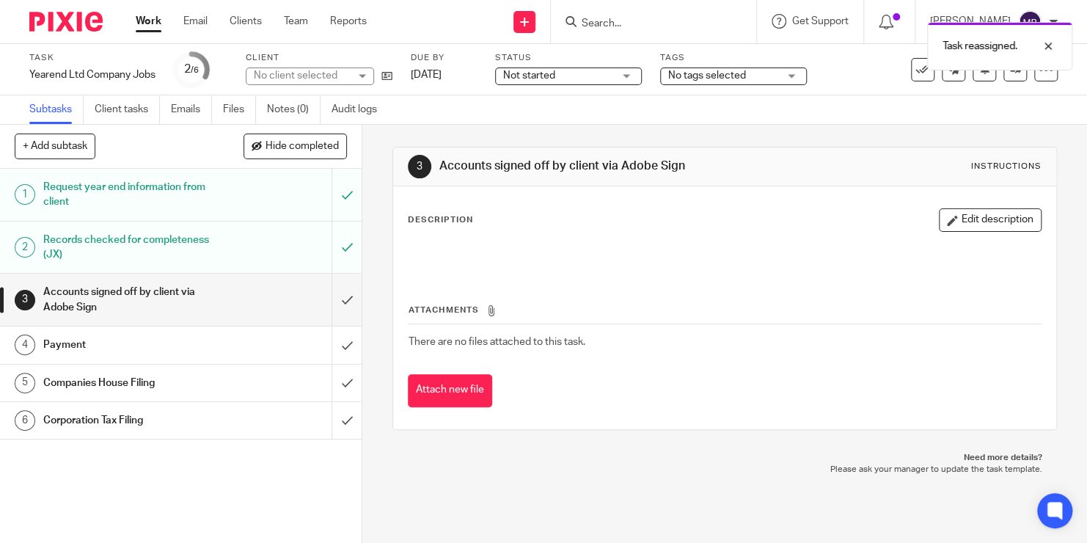
click at [627, 21] on div "Task reassigned." at bounding box center [808, 43] width 529 height 56
click at [582, 32] on div "Task reassigned." at bounding box center [808, 43] width 529 height 56
click at [1045, 44] on div at bounding box center [1037, 46] width 40 height 18
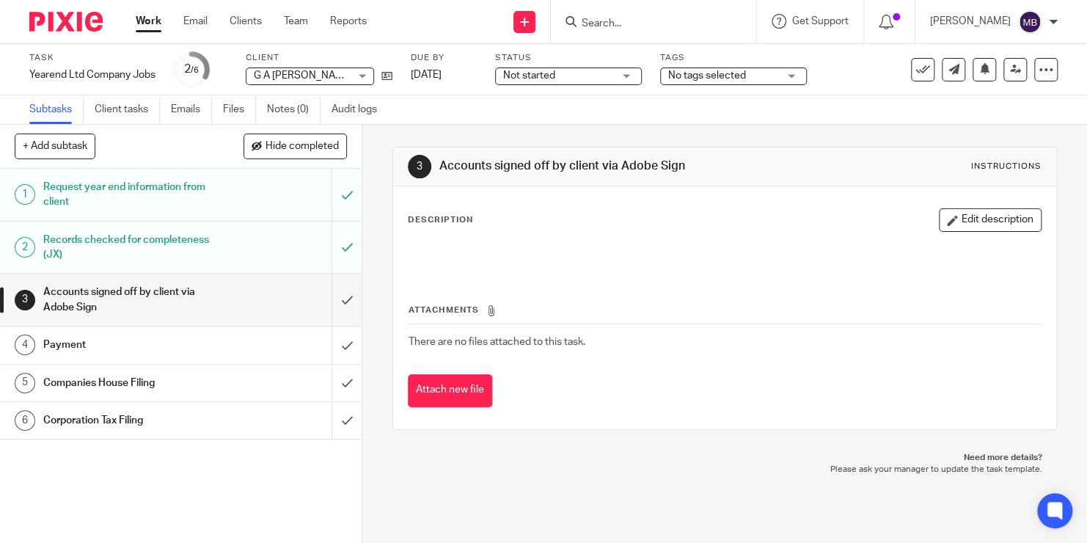
click at [639, 26] on input "Search" at bounding box center [646, 24] width 132 height 13
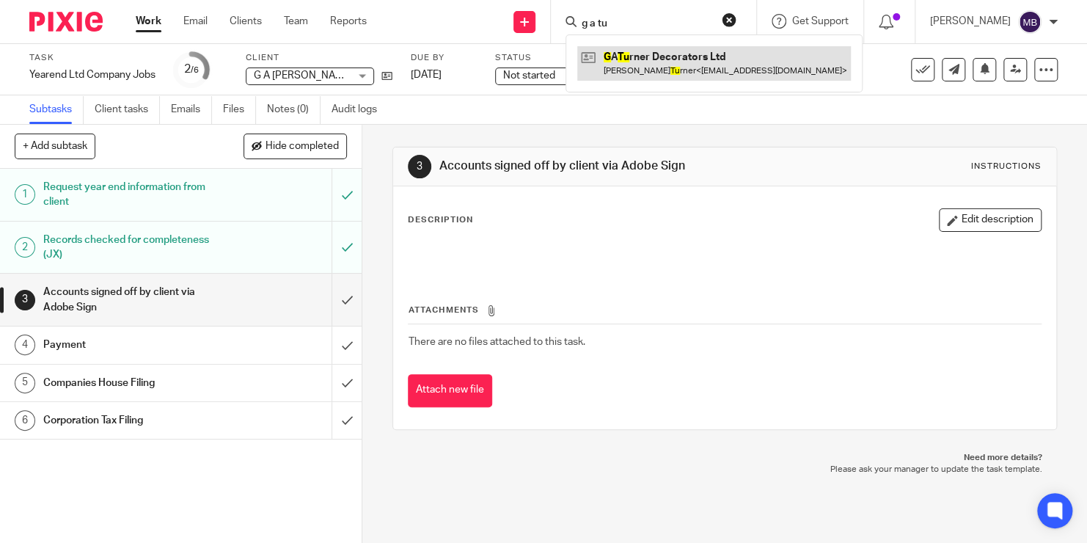
type input "g a tu"
click at [656, 59] on link at bounding box center [714, 63] width 274 height 34
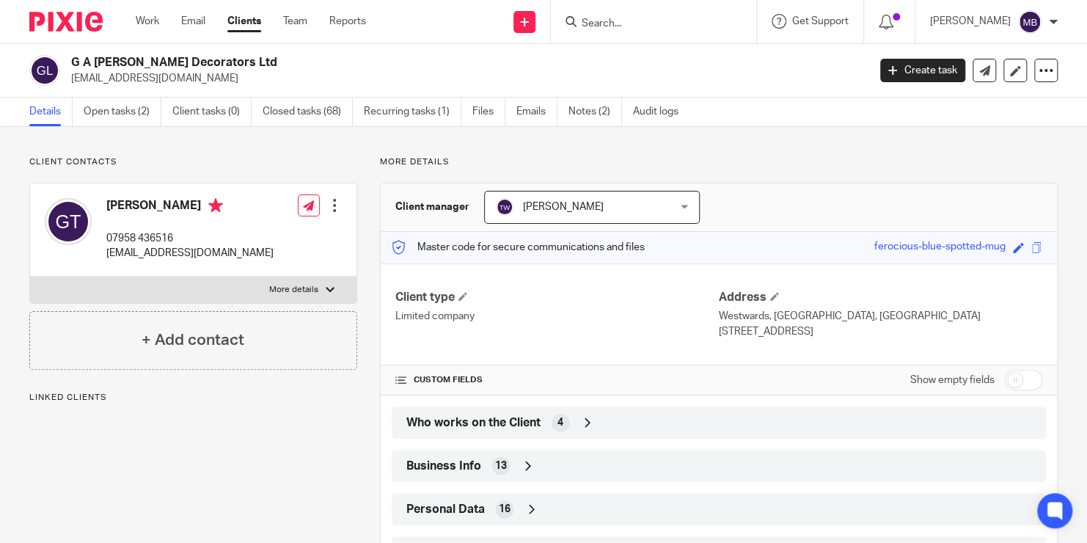
click at [530, 417] on span "Who works on the Client" at bounding box center [473, 422] width 134 height 15
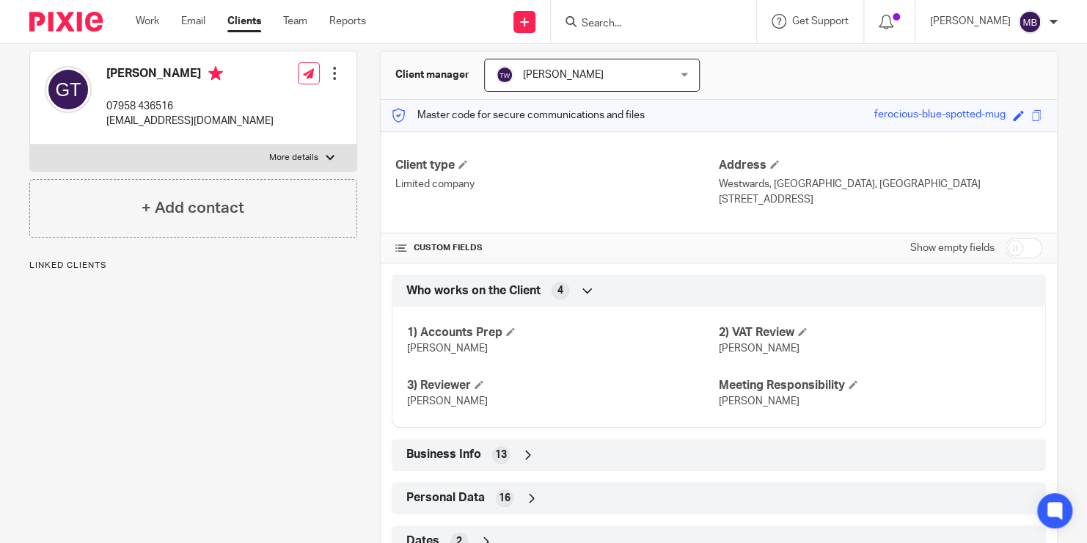
scroll to position [167, 0]
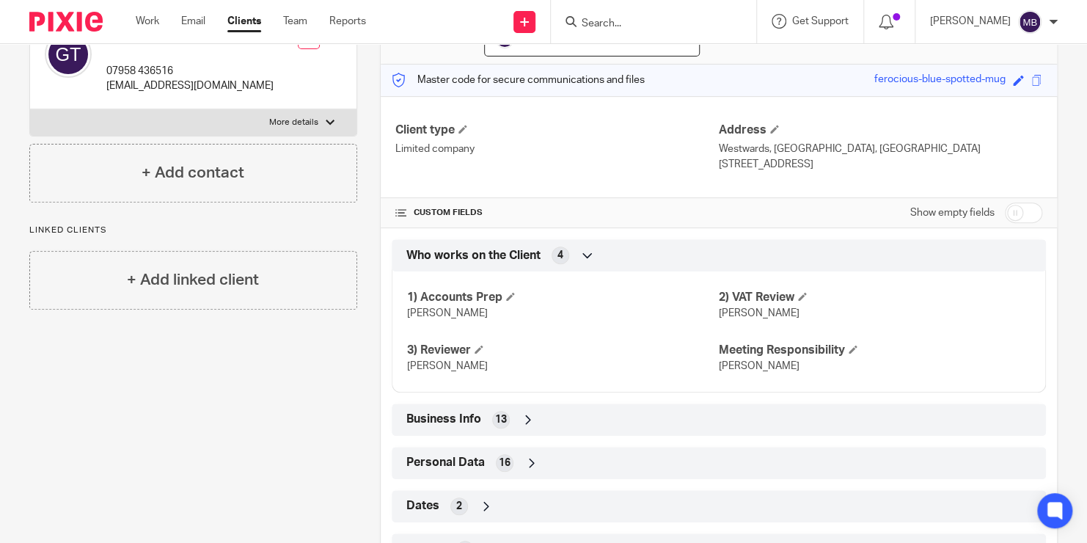
click at [613, 18] on input "Search" at bounding box center [646, 24] width 132 height 13
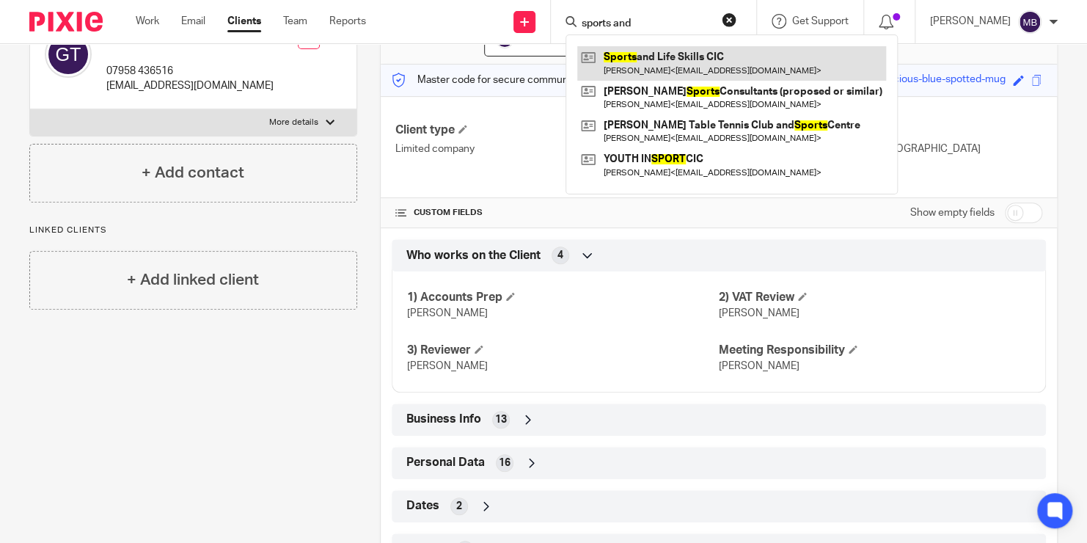
type input "sports and"
click at [652, 68] on link at bounding box center [731, 63] width 309 height 34
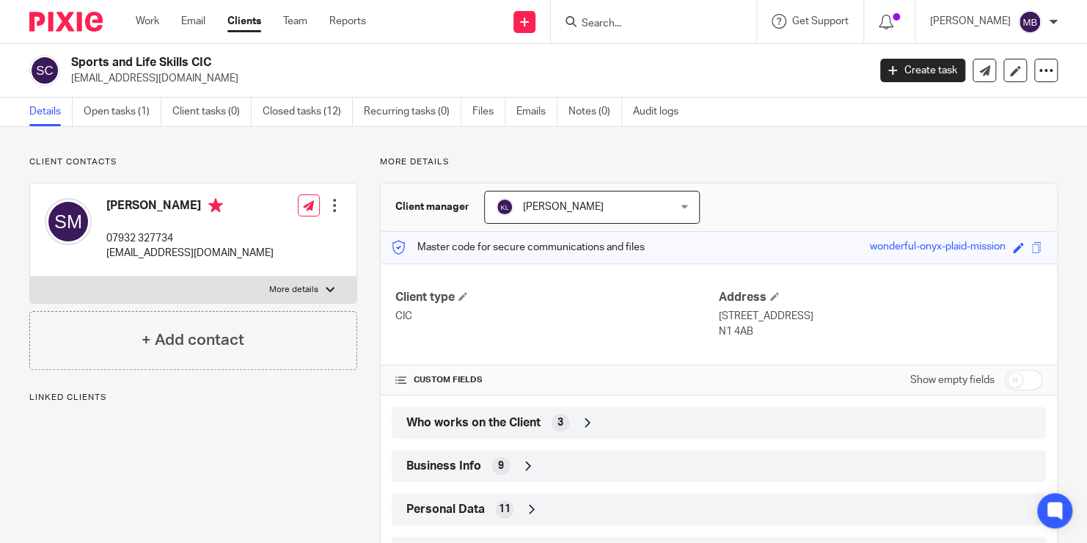
click at [585, 417] on icon at bounding box center [587, 422] width 15 height 15
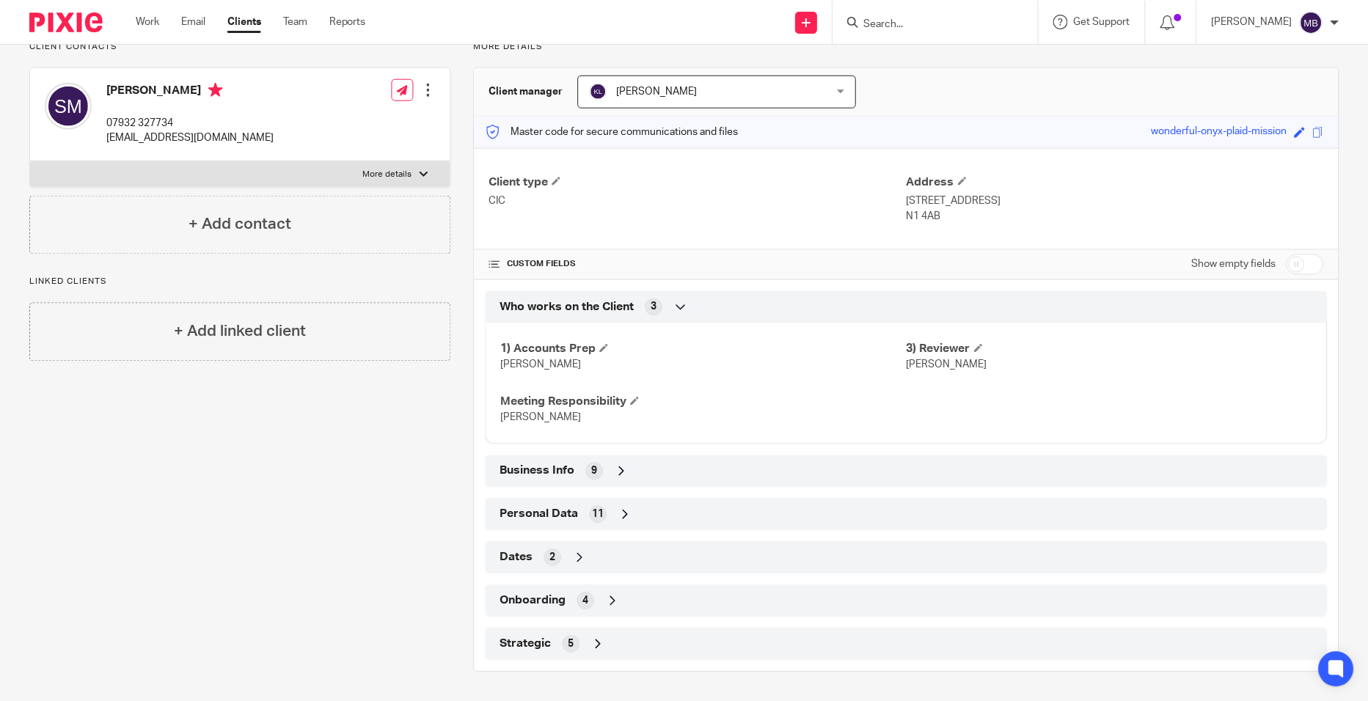
scroll to position [116, 0]
